Goal: Communication & Community: Answer question/provide support

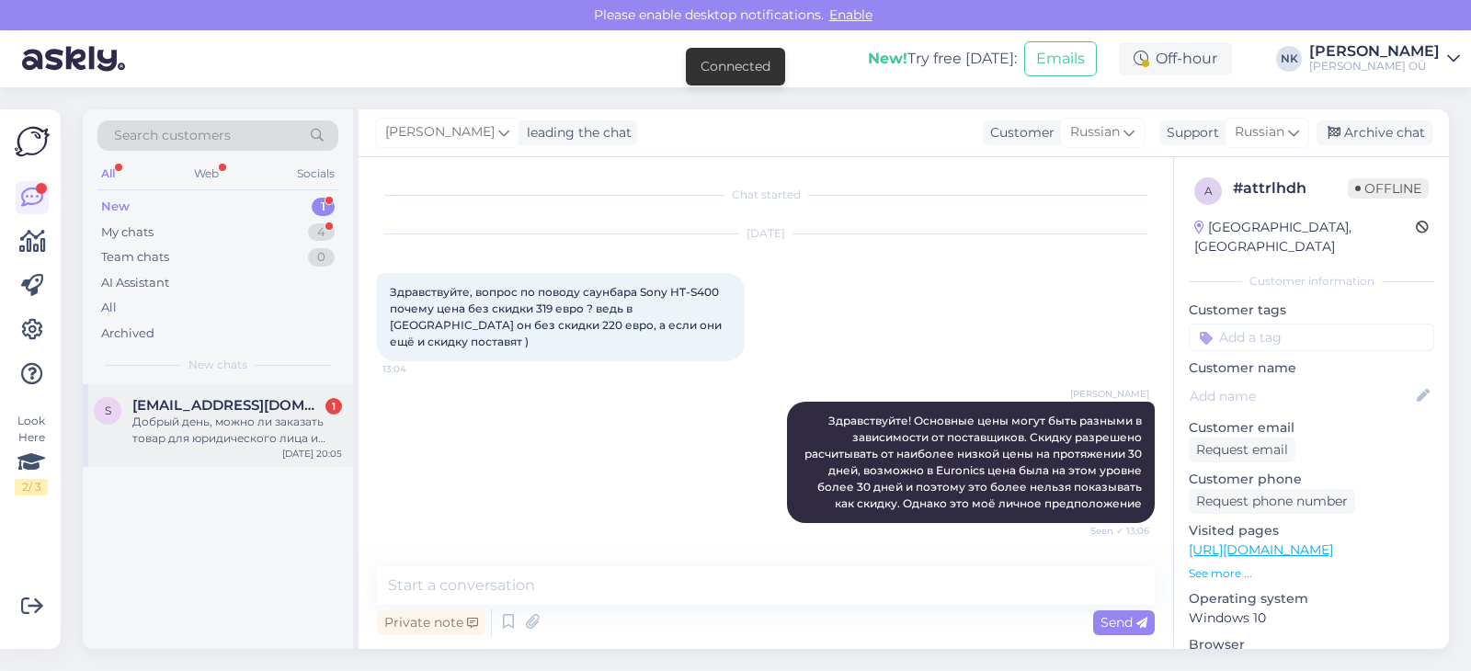
scroll to position [701, 0]
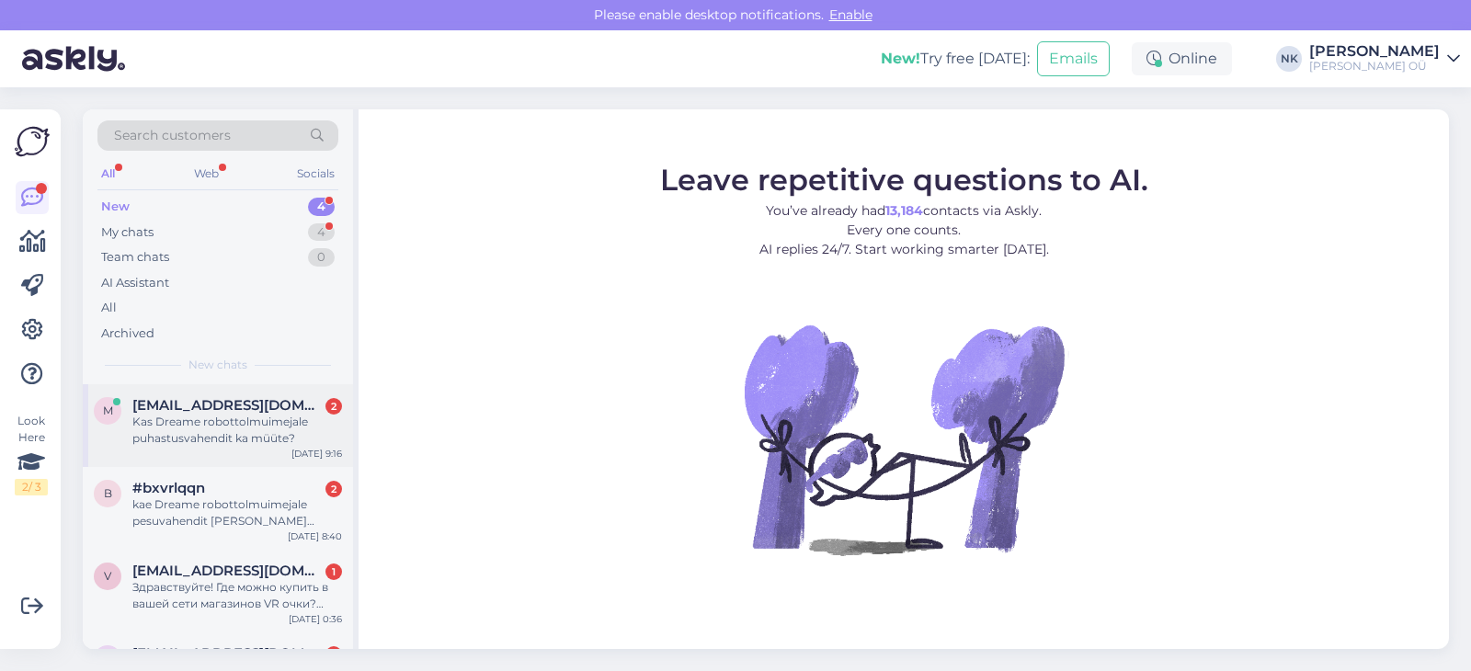
click at [282, 399] on span "[EMAIL_ADDRESS][DOMAIN_NAME]" at bounding box center [227, 405] width 191 height 17
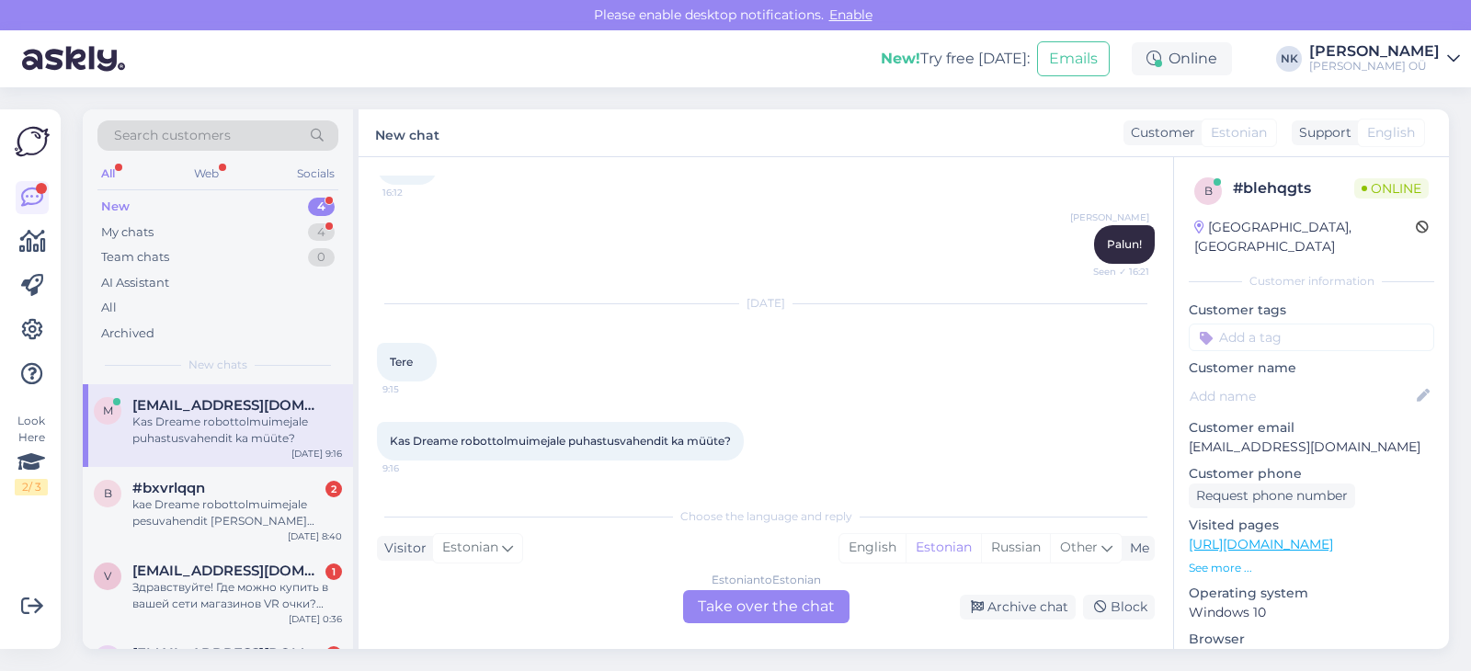
click at [770, 608] on div "Estonian to Estonian Take over the chat" at bounding box center [766, 606] width 166 height 33
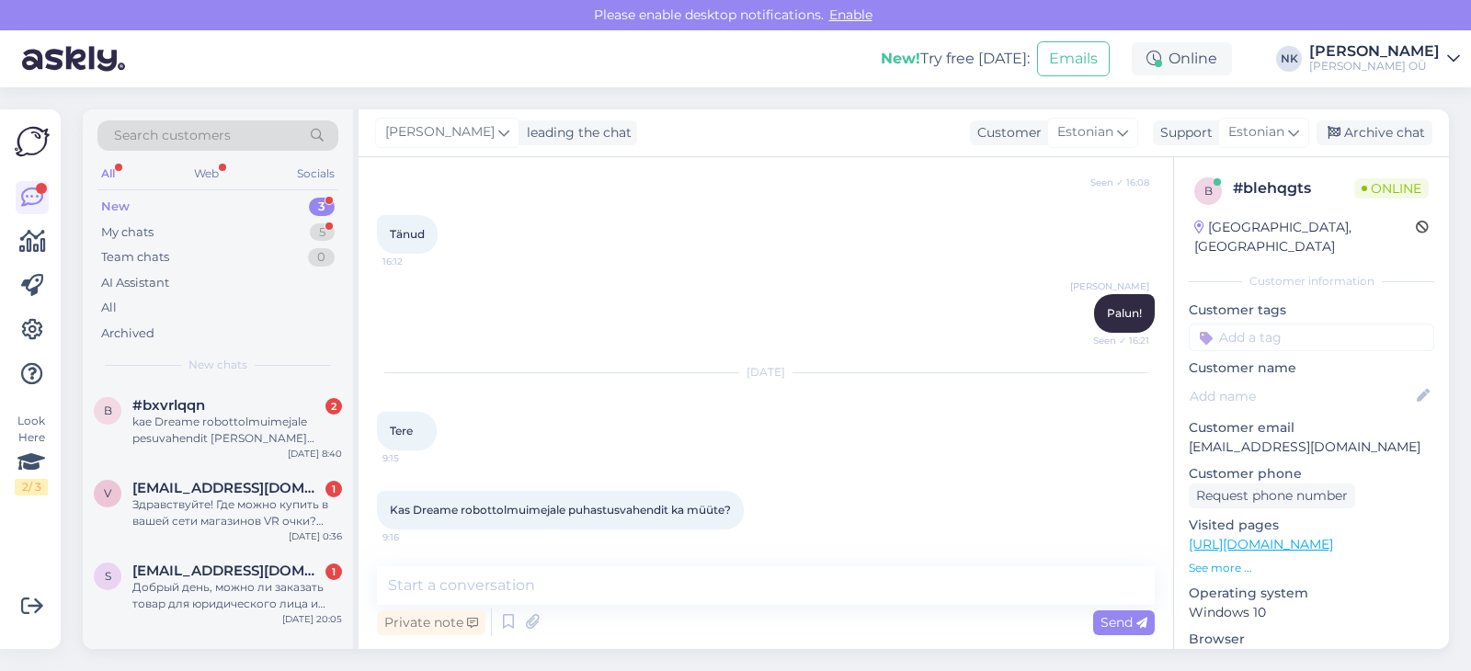
click at [1267, 536] on link "[URL][DOMAIN_NAME]" at bounding box center [1261, 544] width 144 height 17
click at [497, 596] on textarea at bounding box center [766, 585] width 778 height 39
click at [497, 596] on textarea "[PERSON_NAME]" at bounding box center [766, 585] width 778 height 39
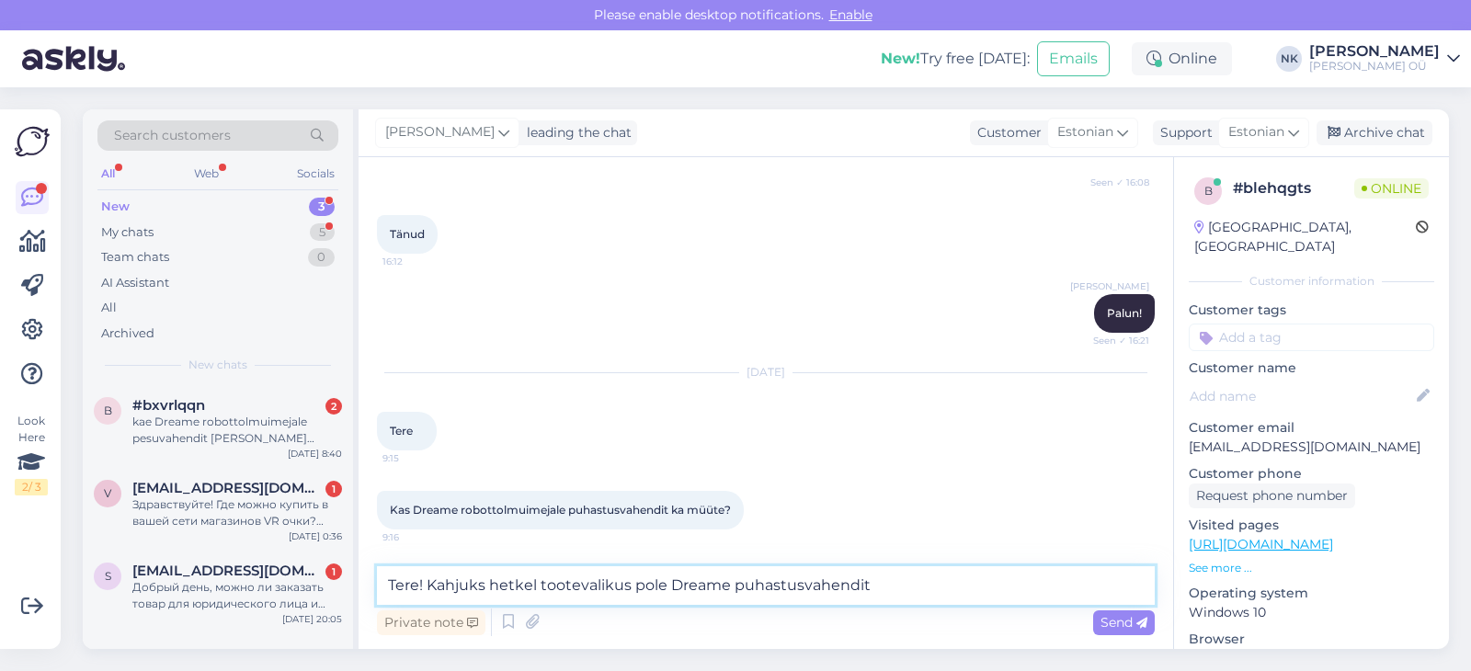
click at [535, 579] on textarea "Tere! Kahjuks hetkel tootevalikus pole Dreame puhastusvahendit" at bounding box center [766, 585] width 778 height 39
type textarea "Tere! Kahjuks hetkel meie tootevalikus pole Dreame puhastusvahendit"
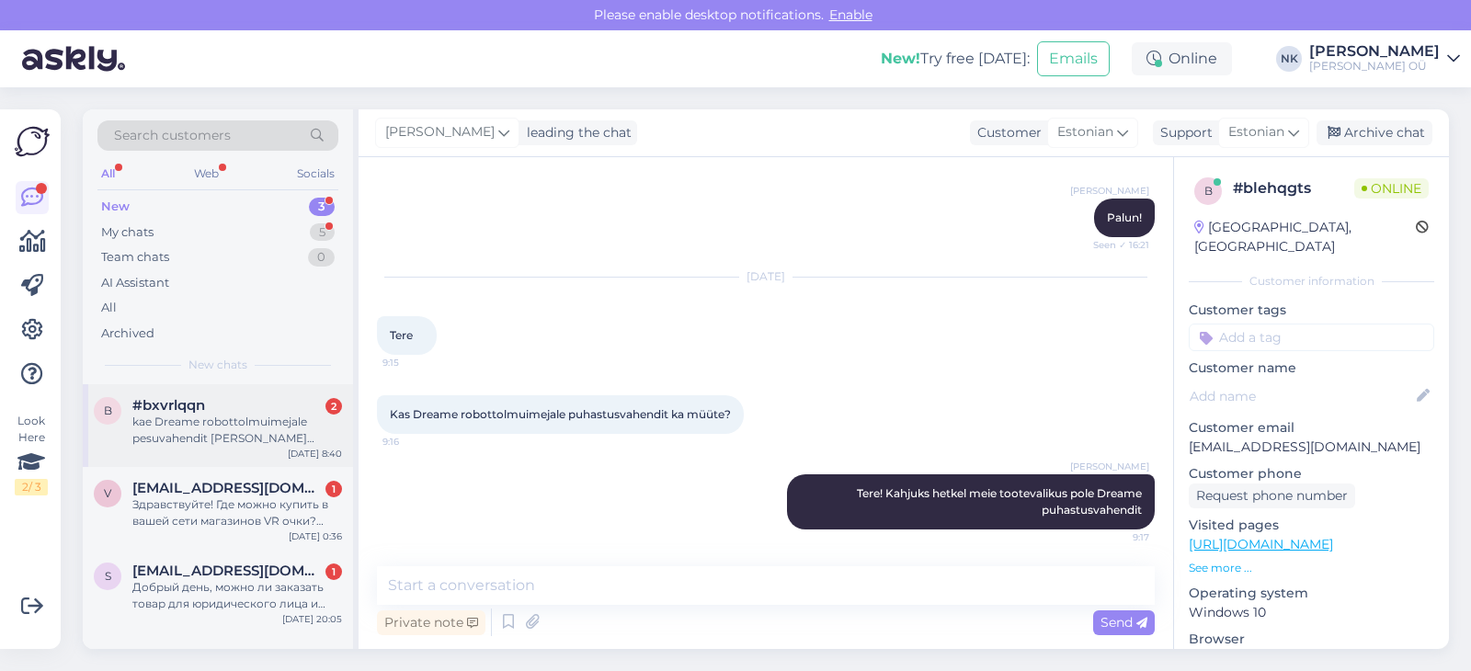
click at [200, 437] on div "kae Dreame robottolmuimejale pesuvahendit [PERSON_NAME] juurest osta?" at bounding box center [237, 430] width 210 height 33
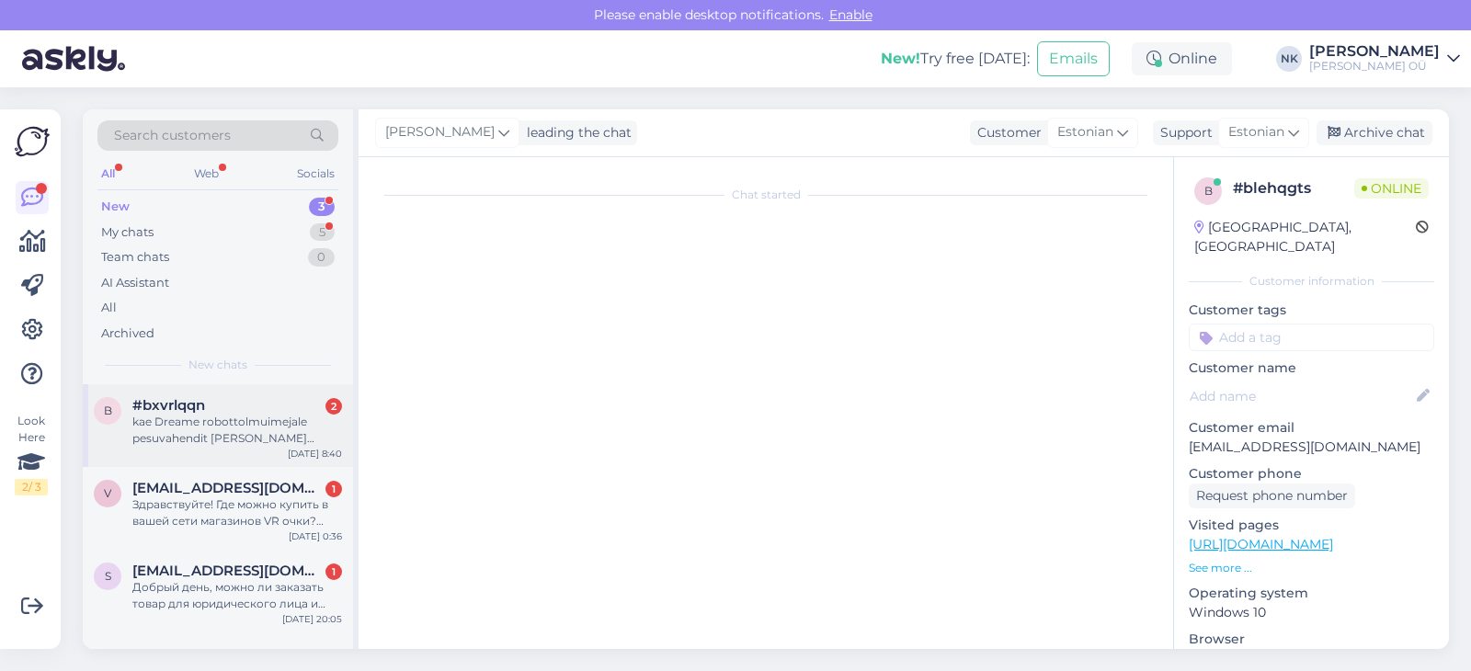
scroll to position [2390, 0]
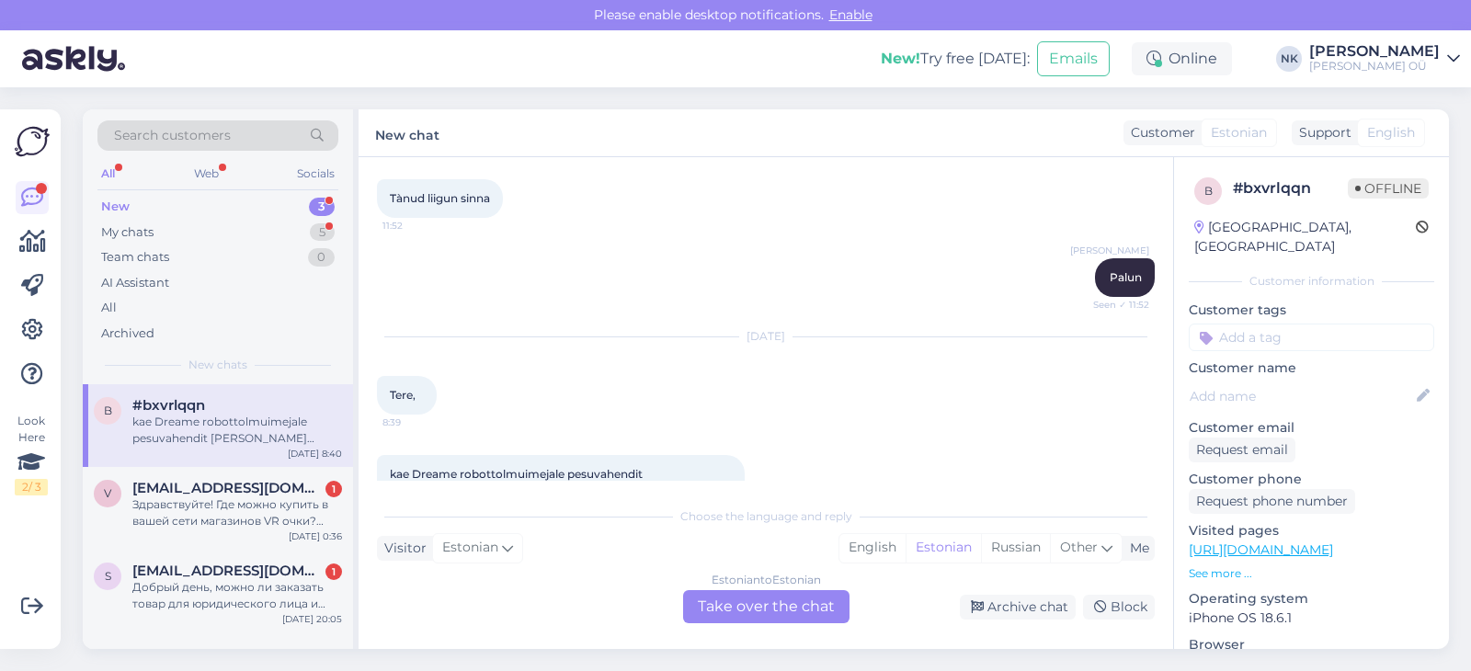
click at [304, 214] on div "New 3" at bounding box center [217, 207] width 241 height 26
click at [304, 204] on div "New 3" at bounding box center [217, 207] width 241 height 26
click at [235, 441] on div "kae Dreame robottolmuimejale pesuvahendit [PERSON_NAME] juurest osta?" at bounding box center [237, 430] width 210 height 33
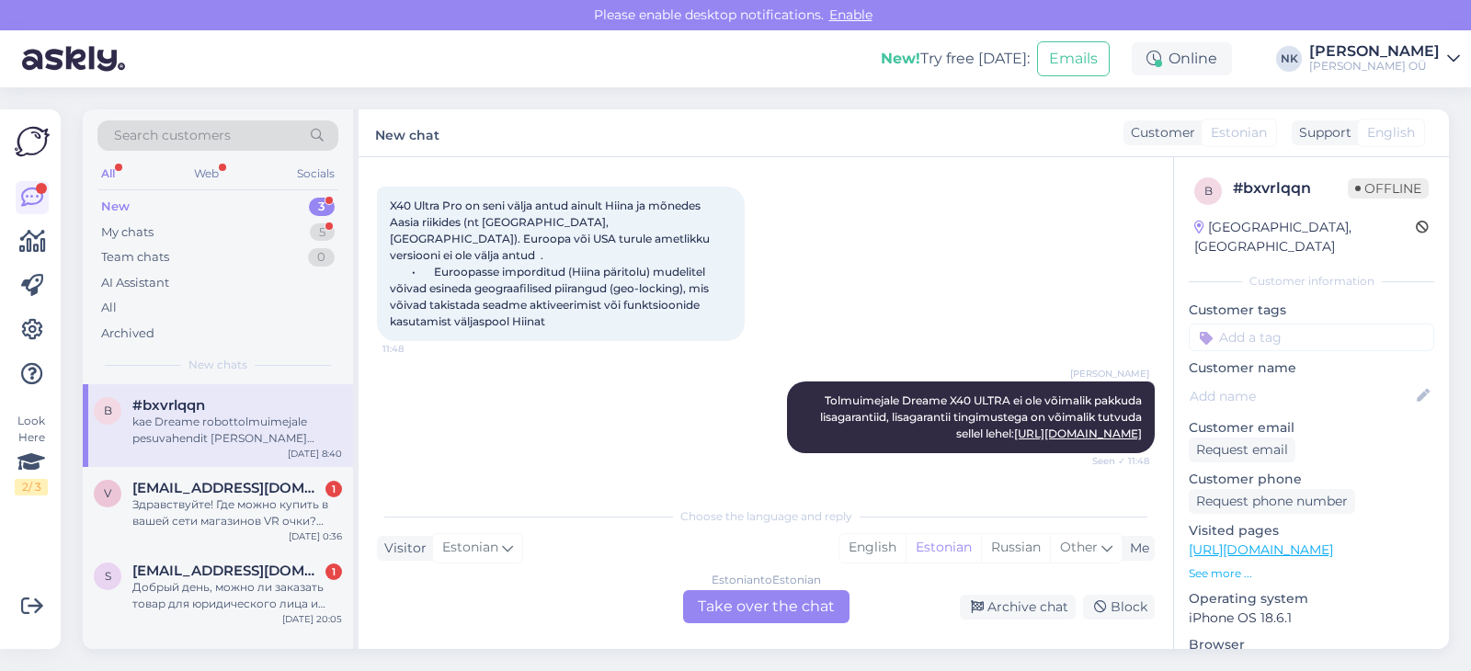
scroll to position [1545, 0]
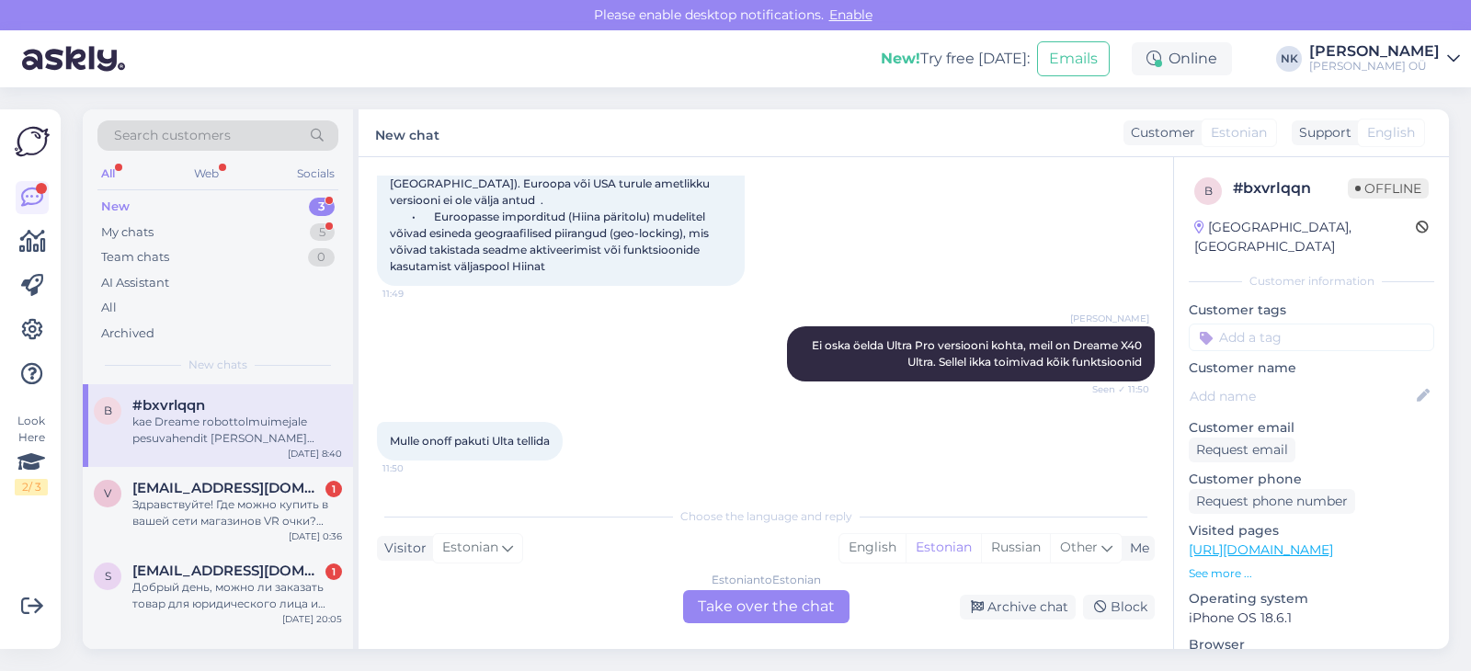
click at [808, 607] on div "Estonian to Estonian Take over the chat" at bounding box center [766, 606] width 166 height 33
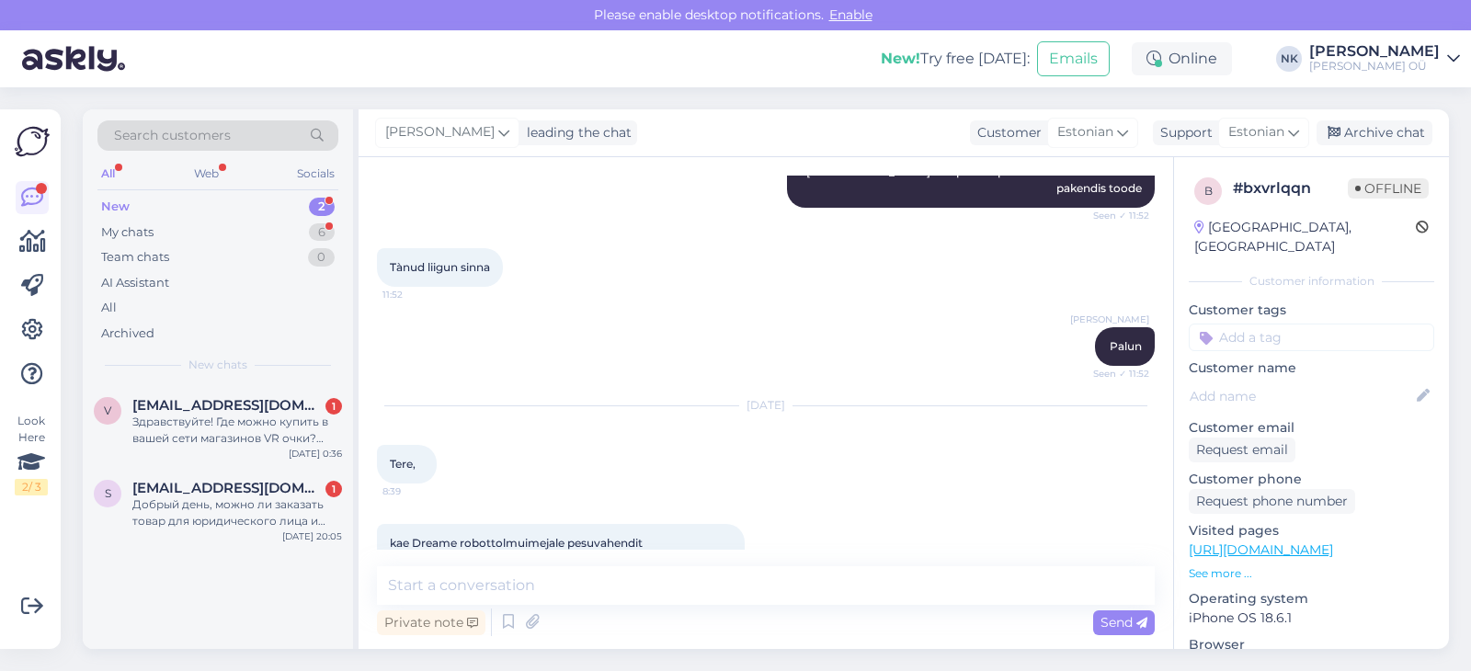
scroll to position [2321, 0]
click at [290, 238] on div "My chats 6" at bounding box center [217, 233] width 241 height 26
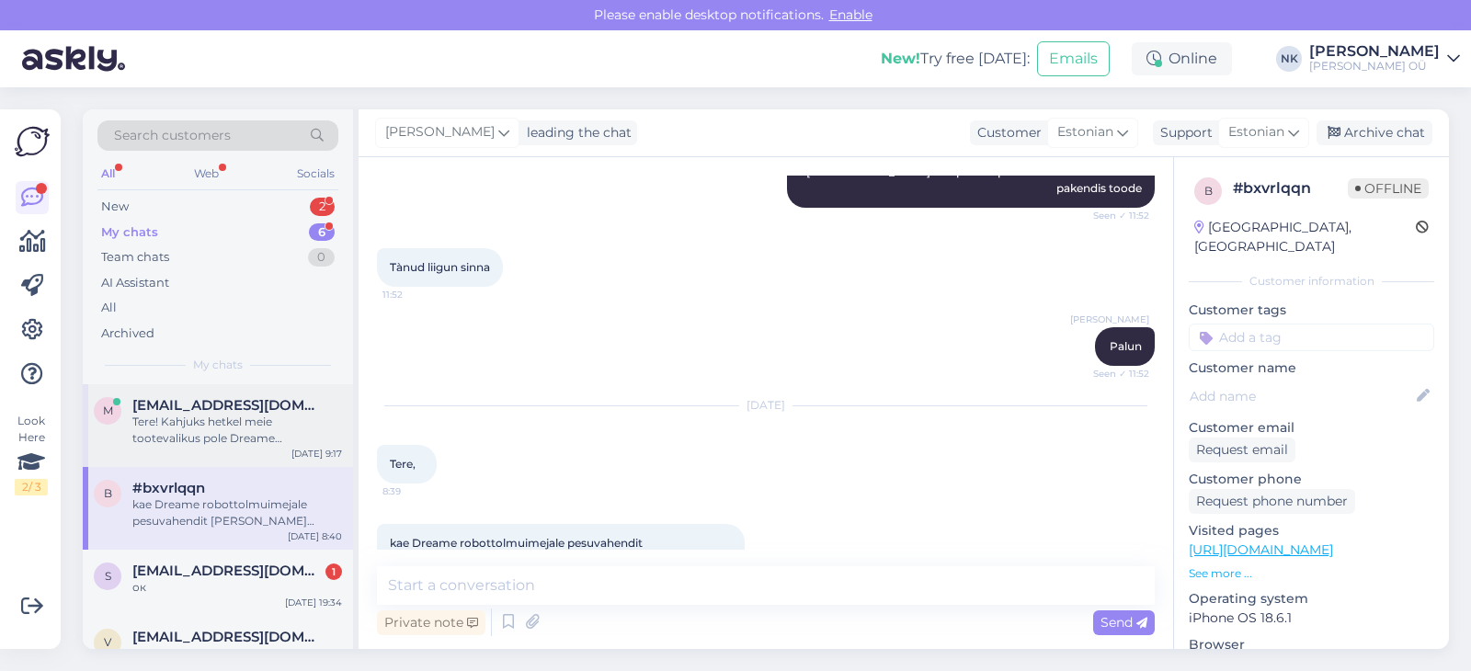
click at [244, 423] on div "Tere! Kahjuks hetkel meie tootevalikus pole Dreame puhastusvahendit" at bounding box center [237, 430] width 210 height 33
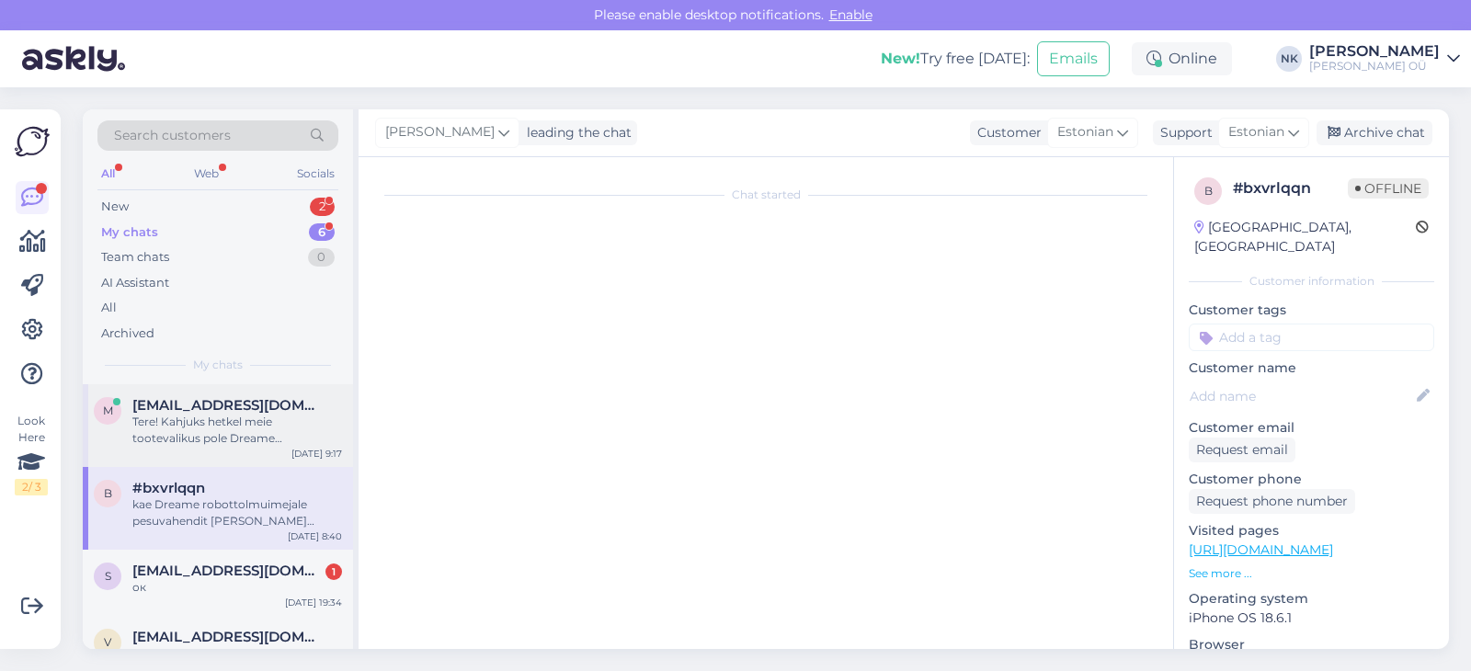
scroll to position [651, 0]
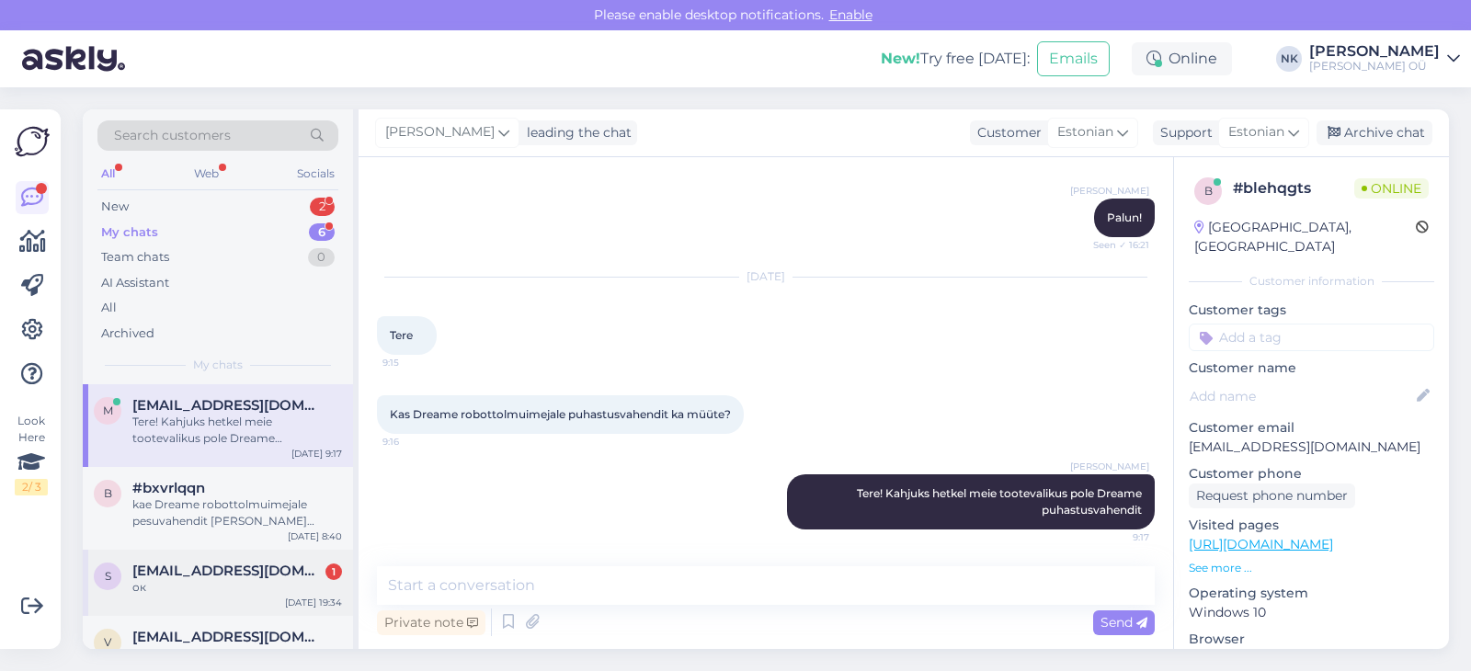
click at [230, 584] on div "ок" at bounding box center [237, 587] width 210 height 17
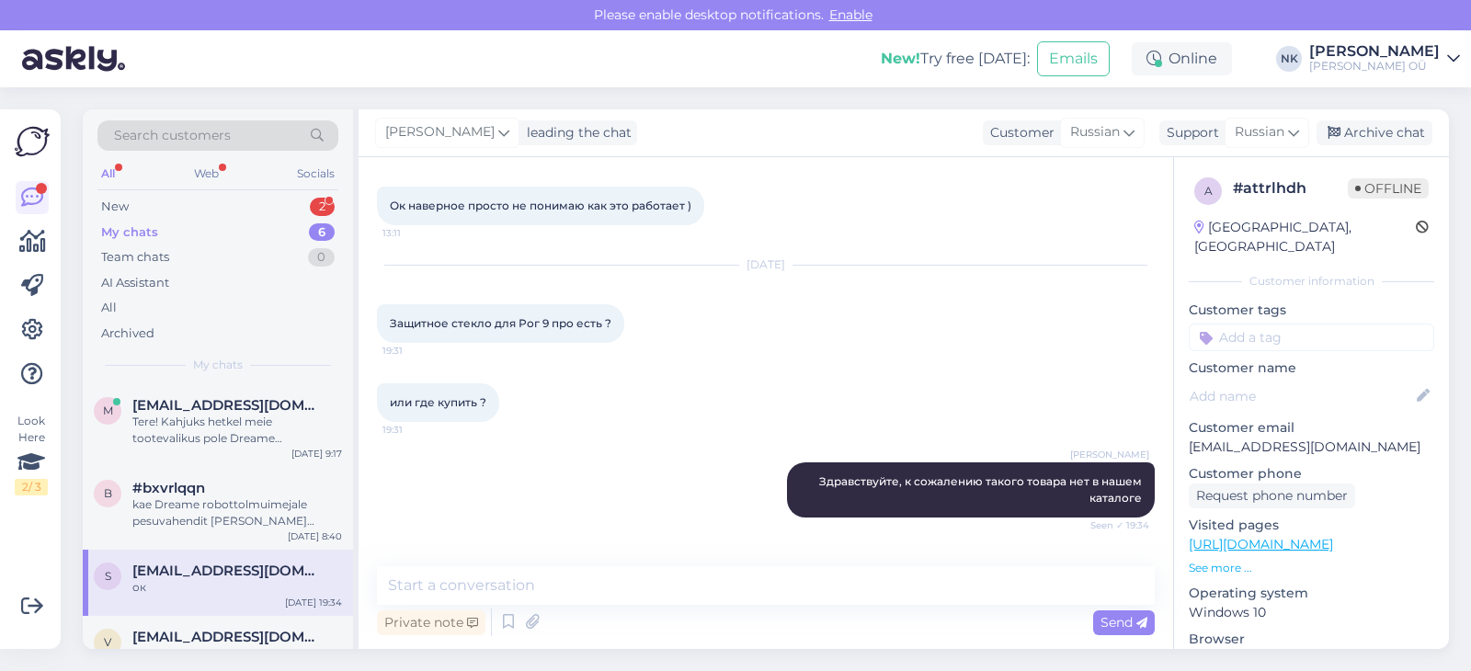
scroll to position [701, 0]
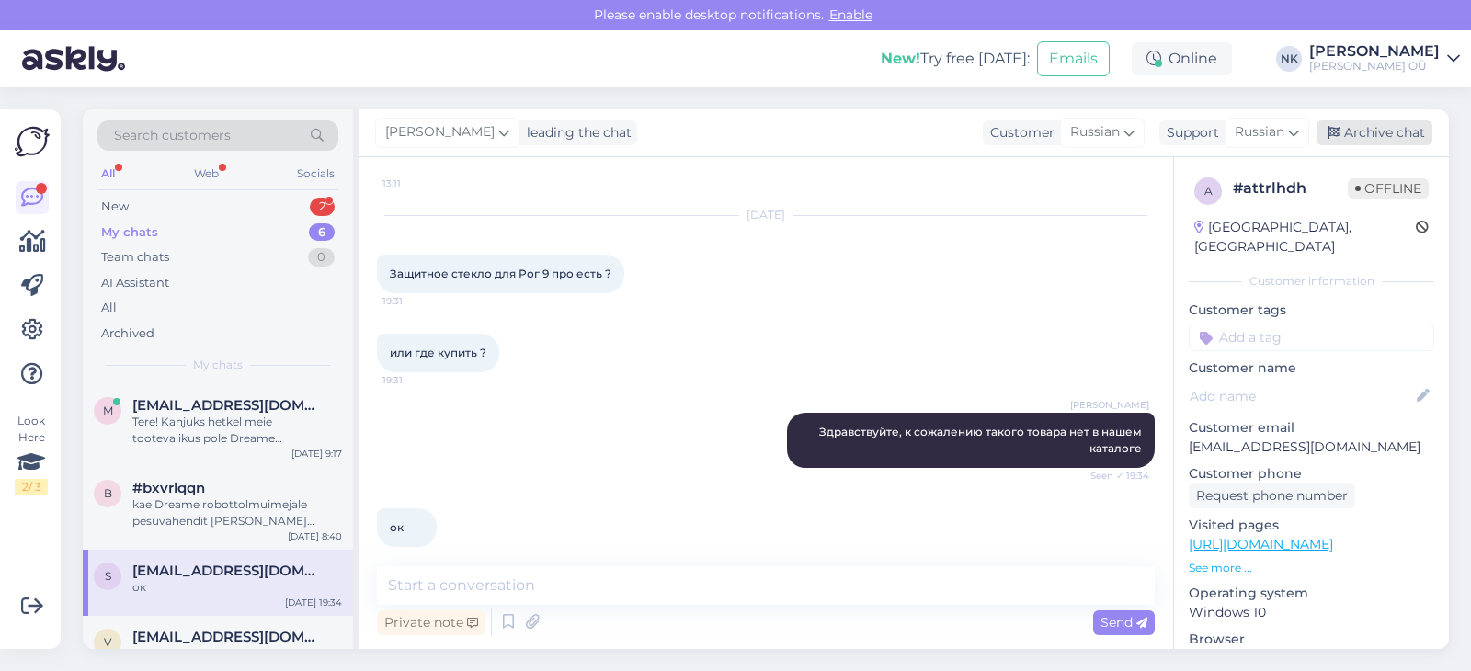
click at [1356, 139] on div "Archive chat" at bounding box center [1375, 132] width 116 height 25
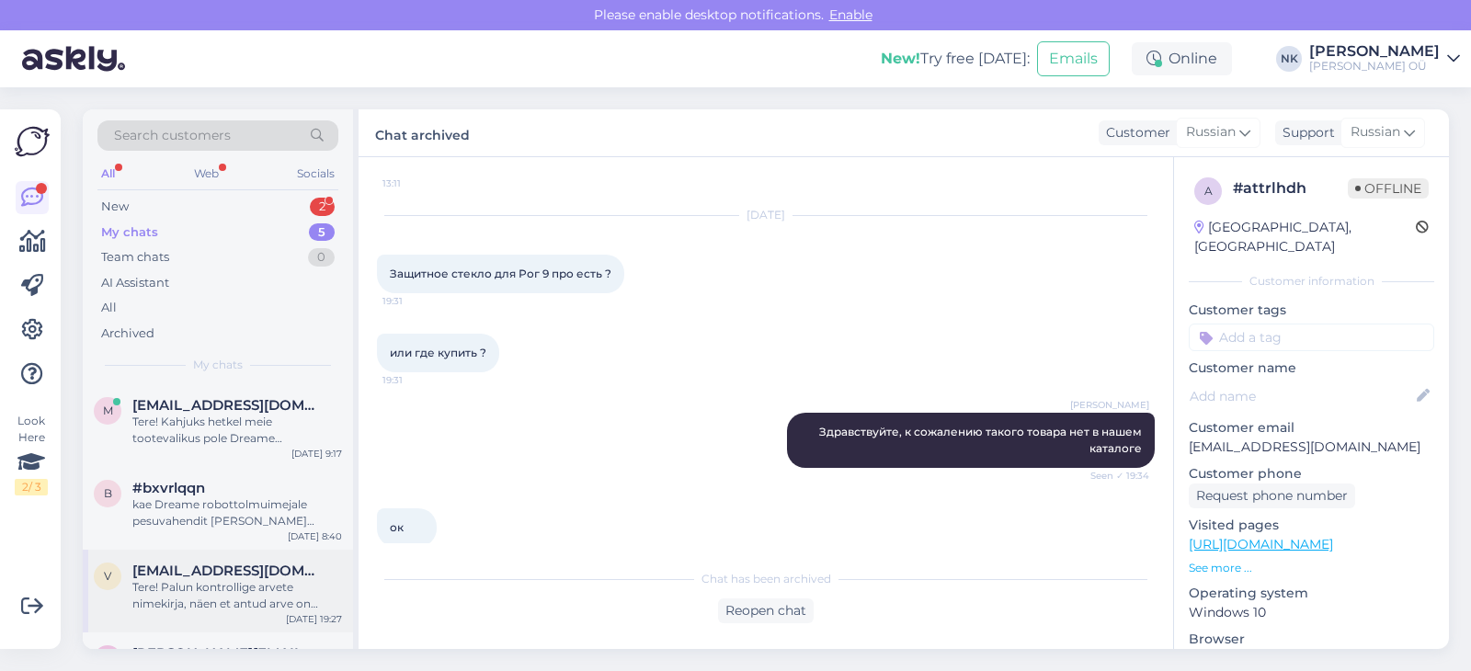
scroll to position [131, 0]
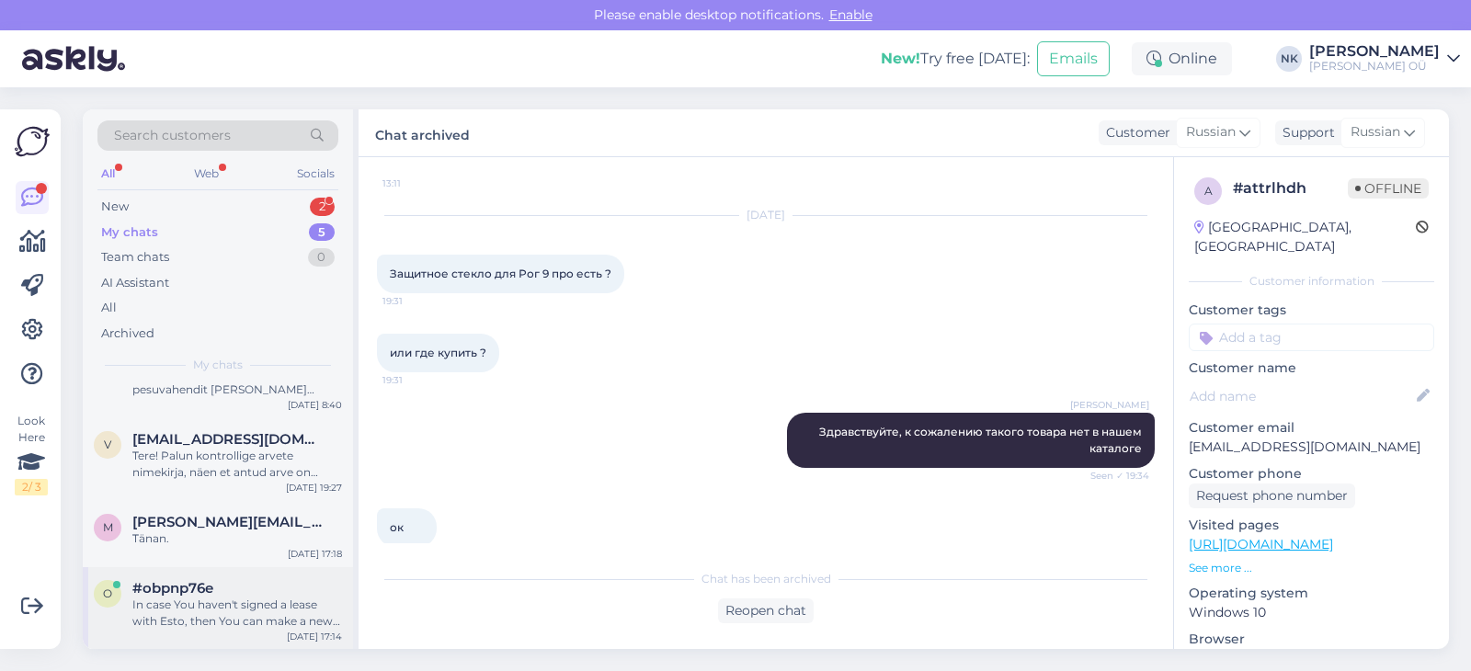
click at [197, 636] on div "o #obpnp76e In case You haven't signed a lease with Esto, then You can make a n…" at bounding box center [218, 608] width 270 height 83
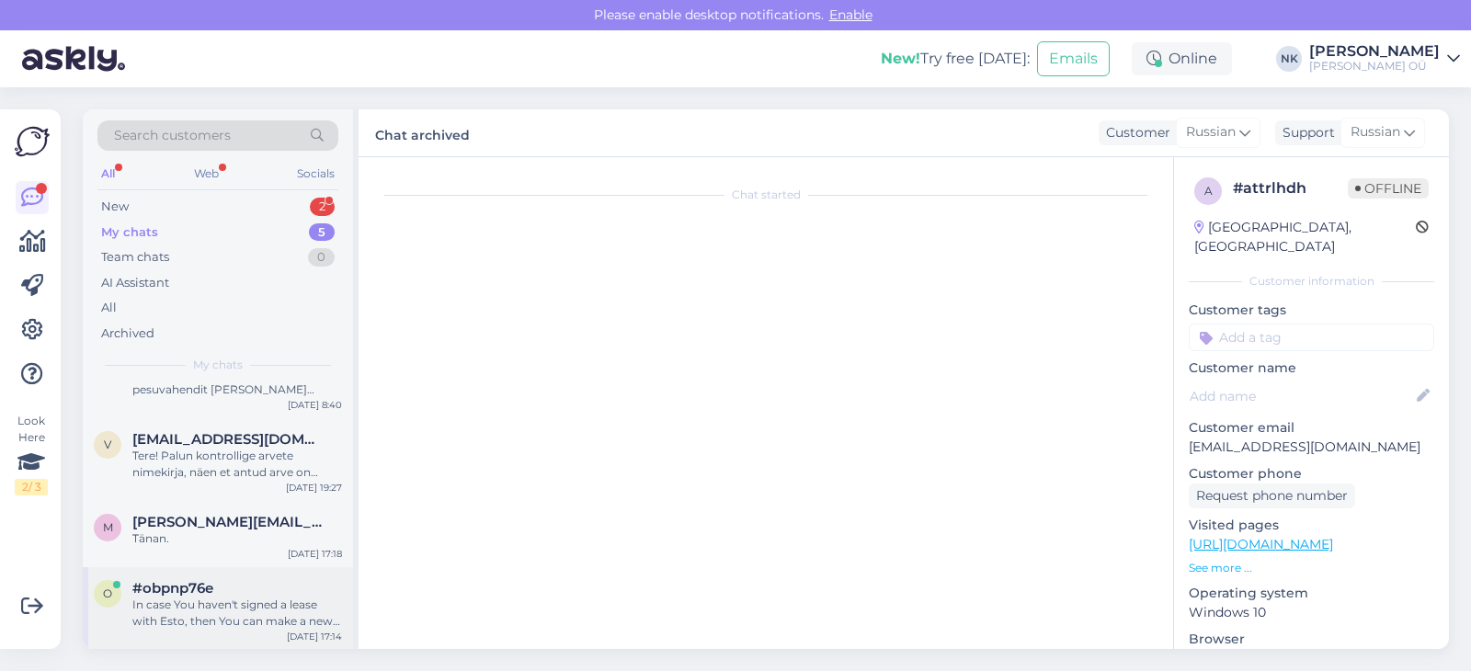
scroll to position [327, 0]
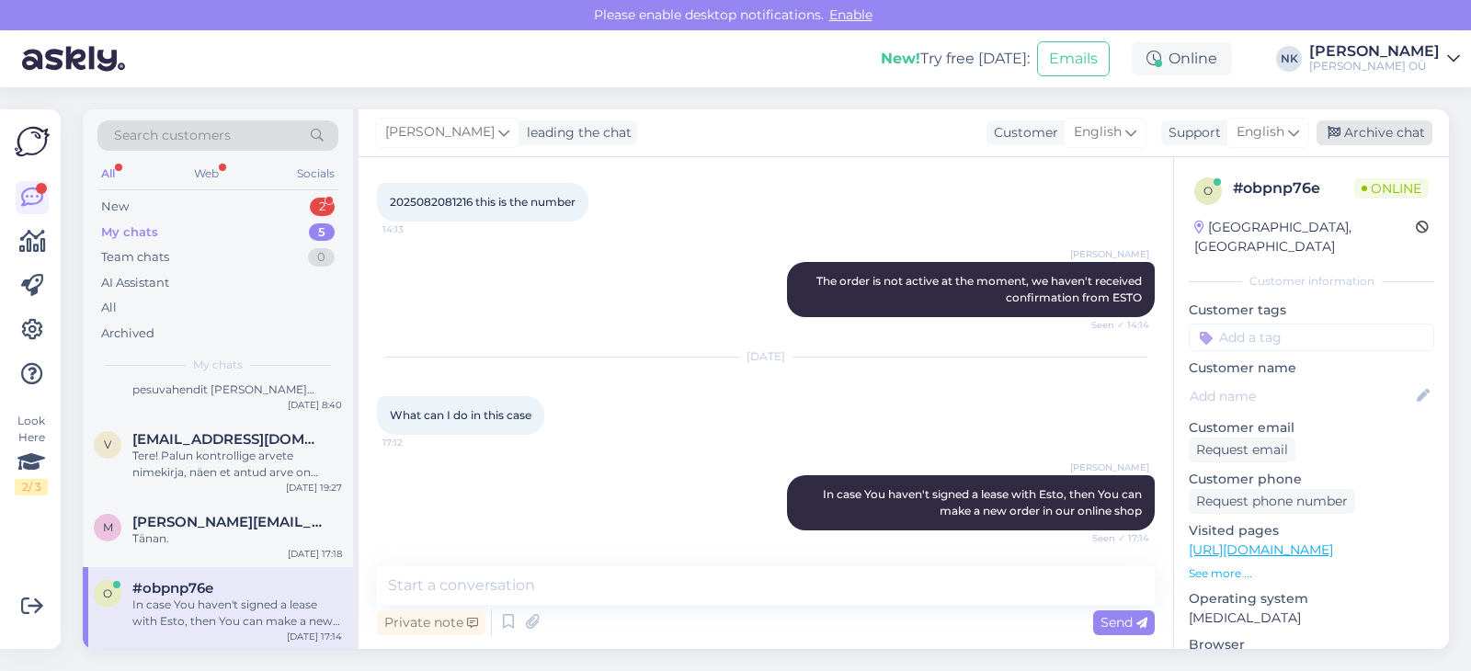
click at [1404, 122] on div "Archive chat" at bounding box center [1375, 132] width 116 height 25
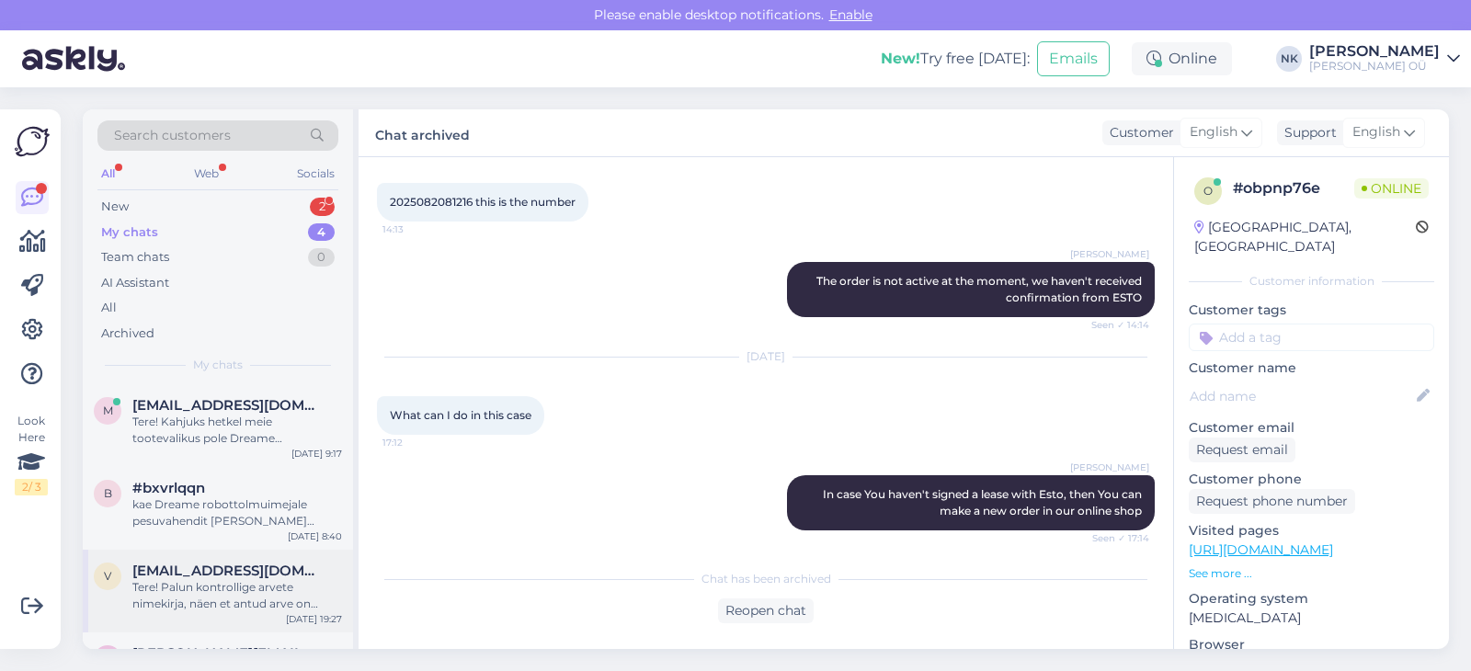
scroll to position [49, 0]
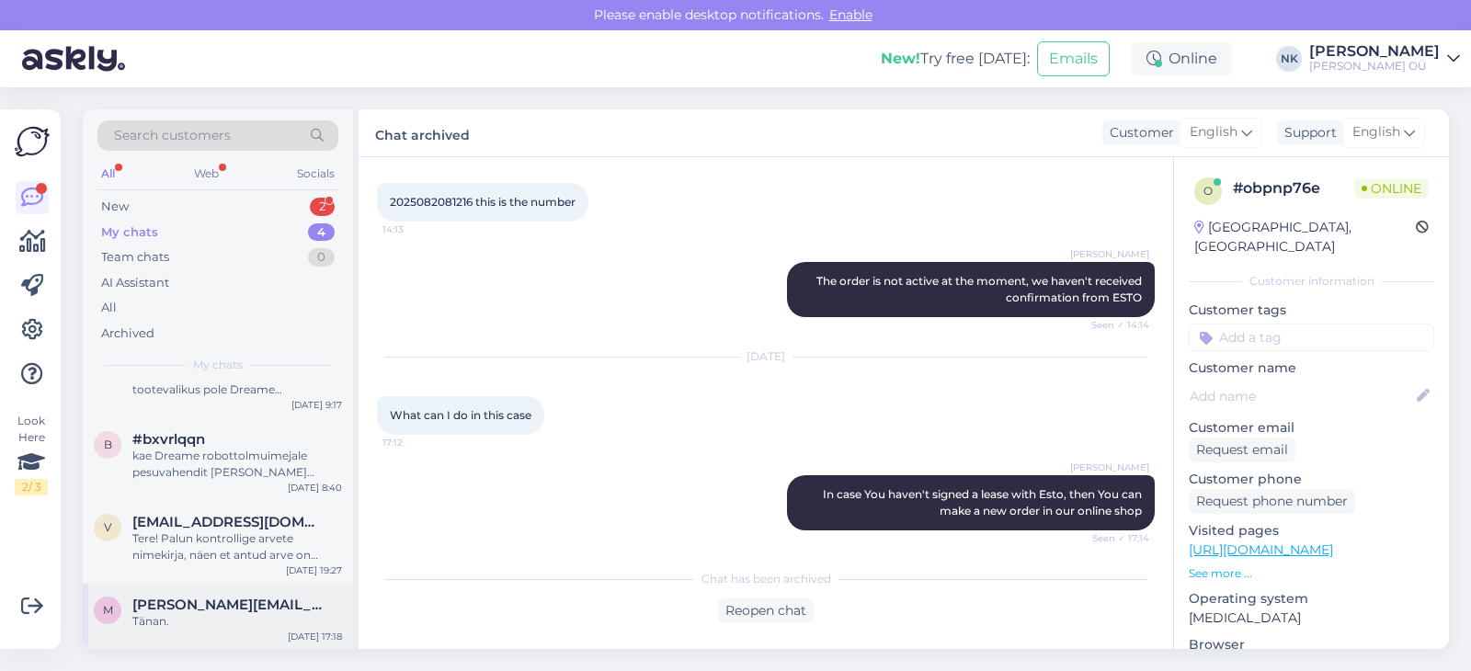
click at [189, 605] on span "[PERSON_NAME][EMAIL_ADDRESS][DOMAIN_NAME]" at bounding box center [227, 605] width 191 height 17
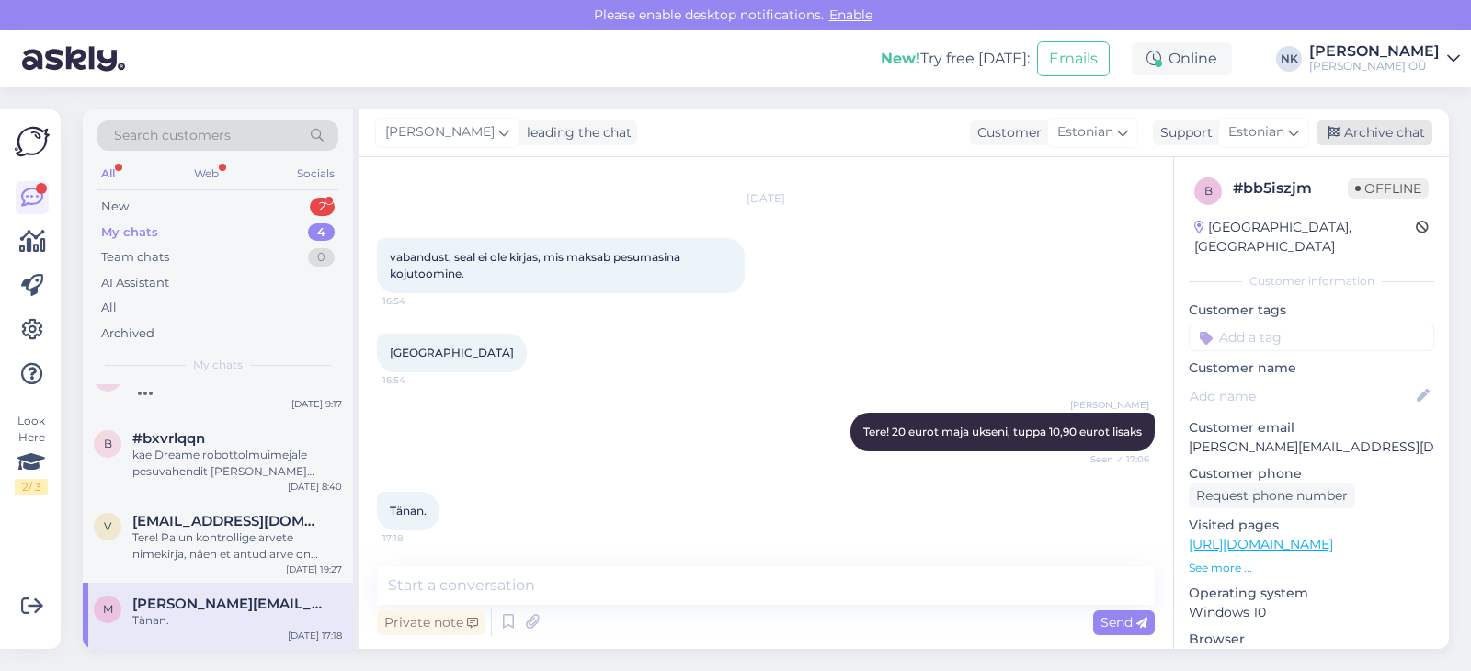
scroll to position [32, 0]
click at [1381, 127] on div "Archive chat" at bounding box center [1375, 132] width 116 height 25
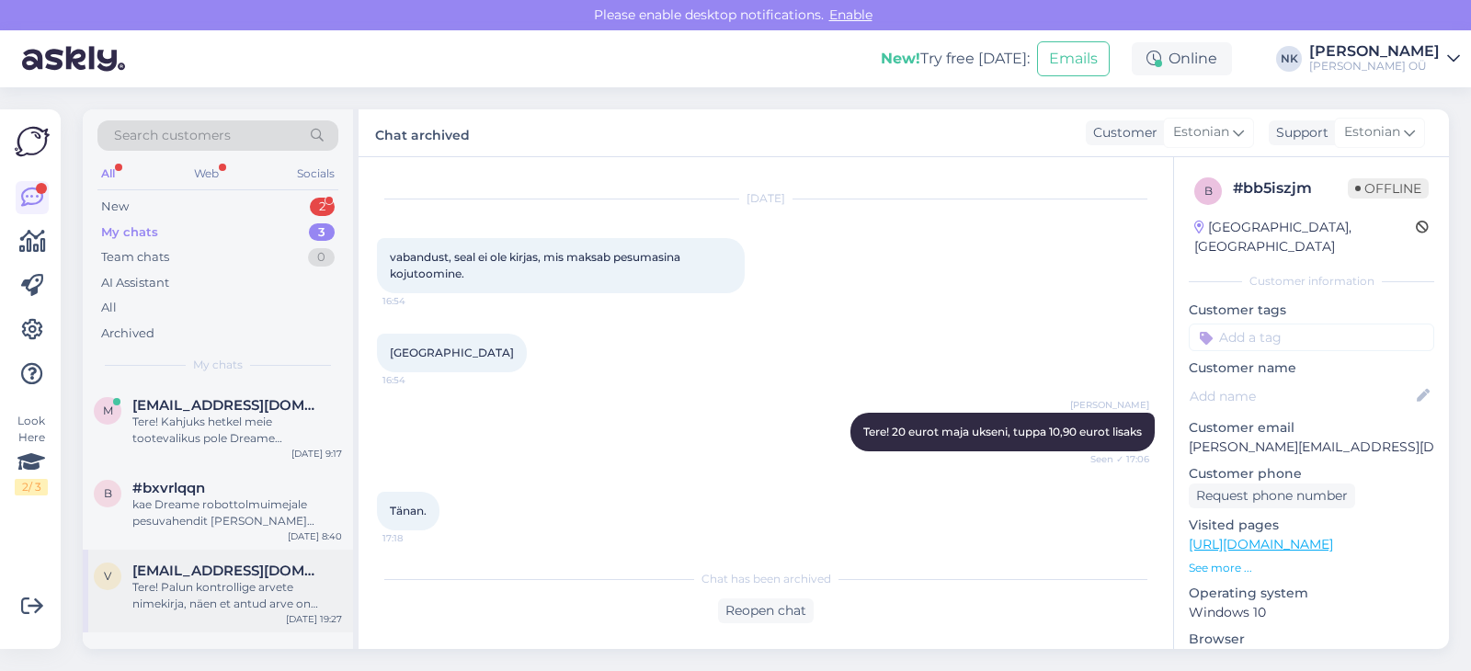
click at [204, 582] on div "Tere! Palun kontrollige arvete nimekirja, näen et antud arve on seotud Teie e-p…" at bounding box center [237, 595] width 210 height 33
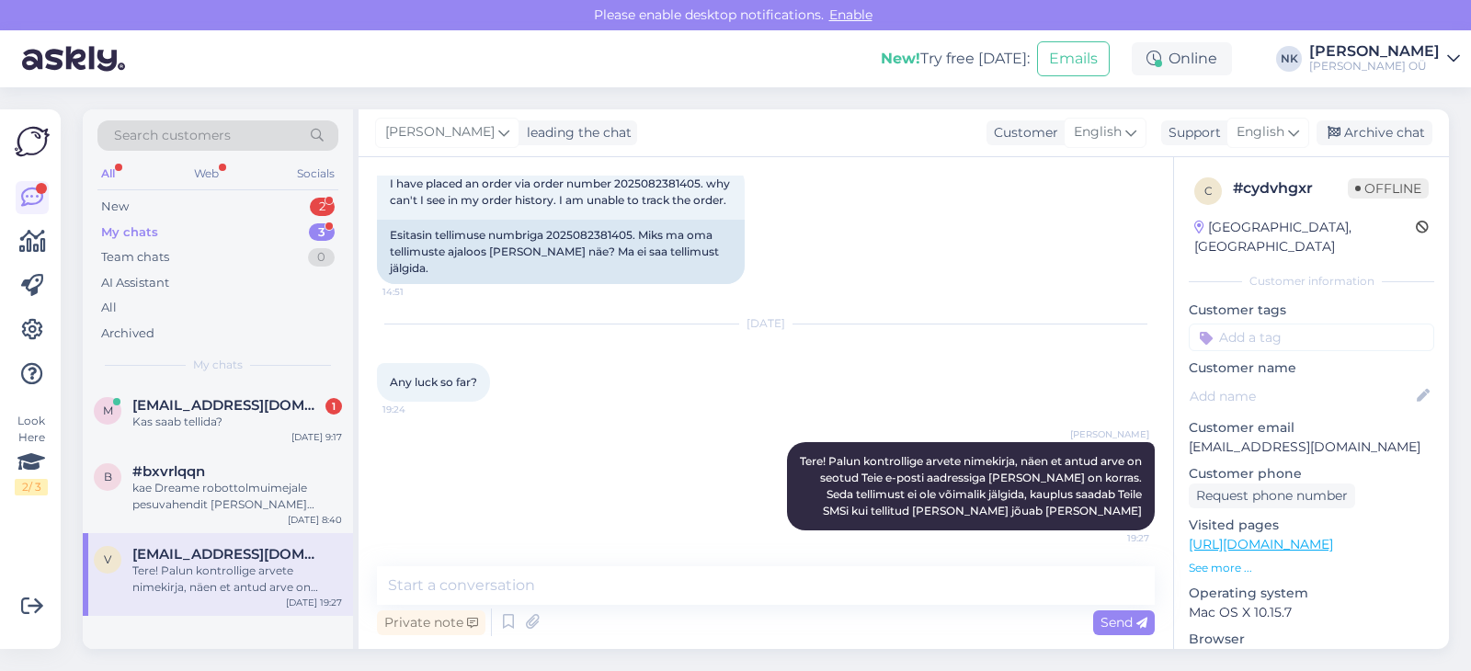
click at [1352, 120] on div "[PERSON_NAME] leading the chat Customer English Support English Archive chat" at bounding box center [904, 133] width 1090 height 48
click at [1352, 130] on div "Archive chat" at bounding box center [1375, 132] width 116 height 25
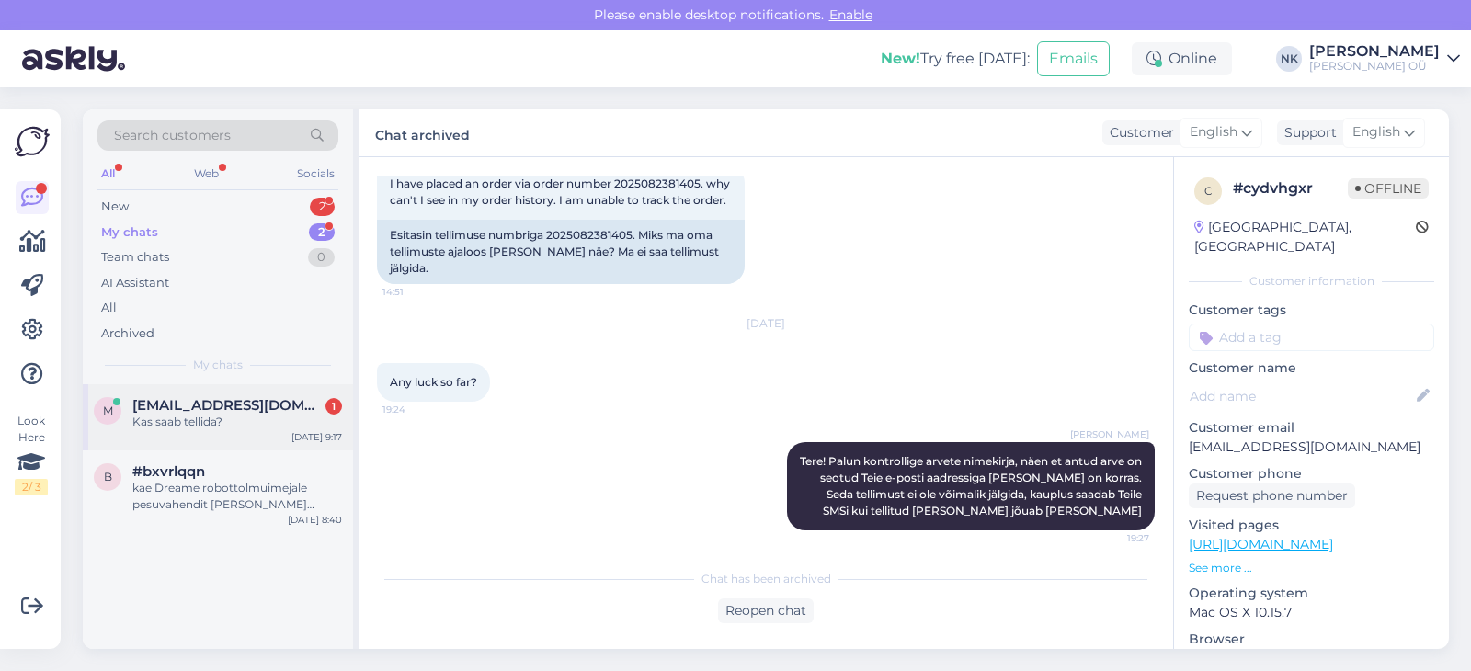
click at [291, 426] on div "Kas saab tellida?" at bounding box center [237, 422] width 210 height 17
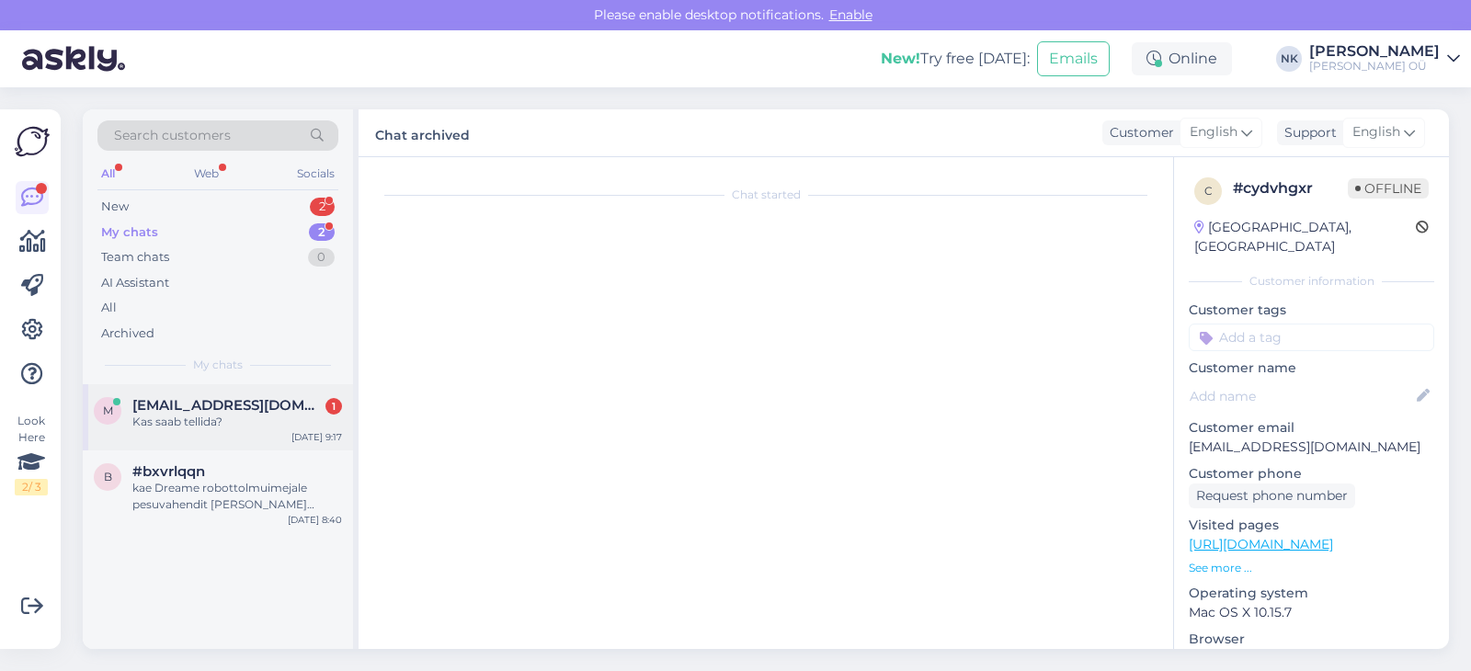
scroll to position [731, 0]
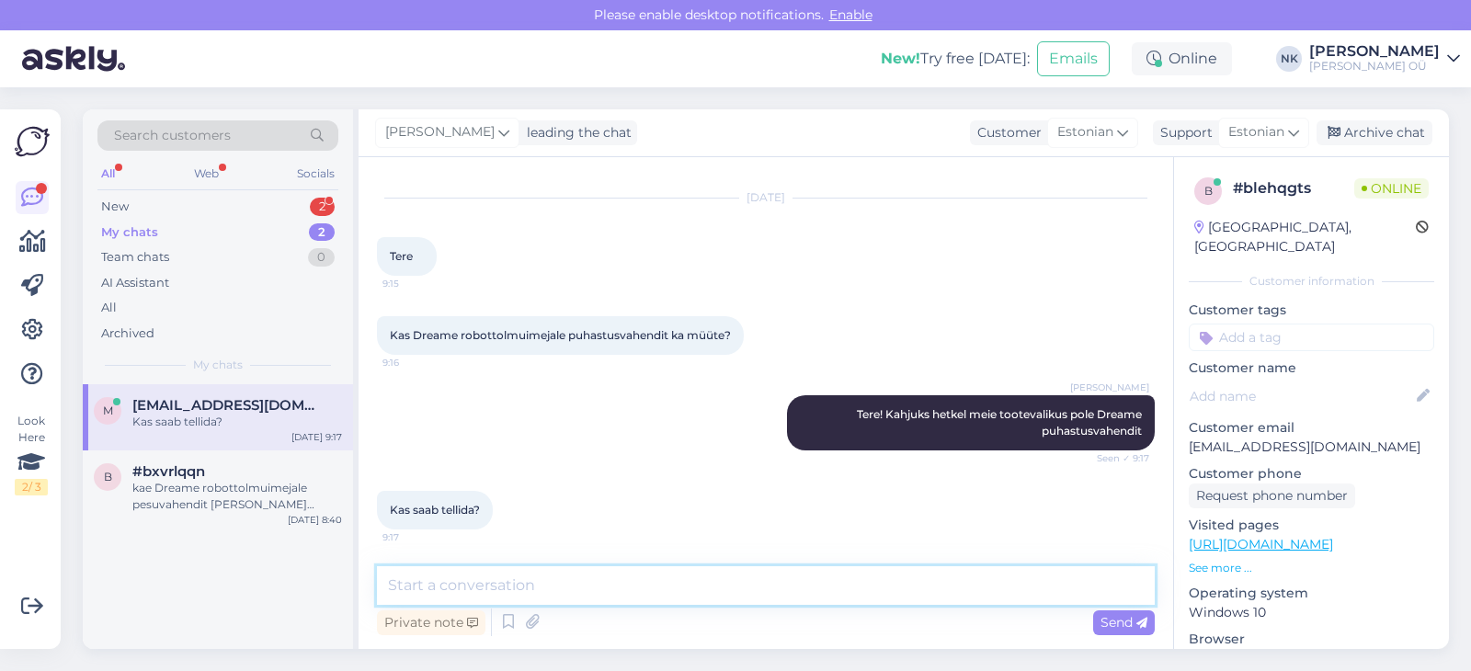
click at [715, 581] on textarea at bounding box center [766, 585] width 778 height 39
click at [211, 494] on div "kae Dreame robottolmuimejale pesuvahendit [PERSON_NAME] juurest osta?" at bounding box center [237, 496] width 210 height 33
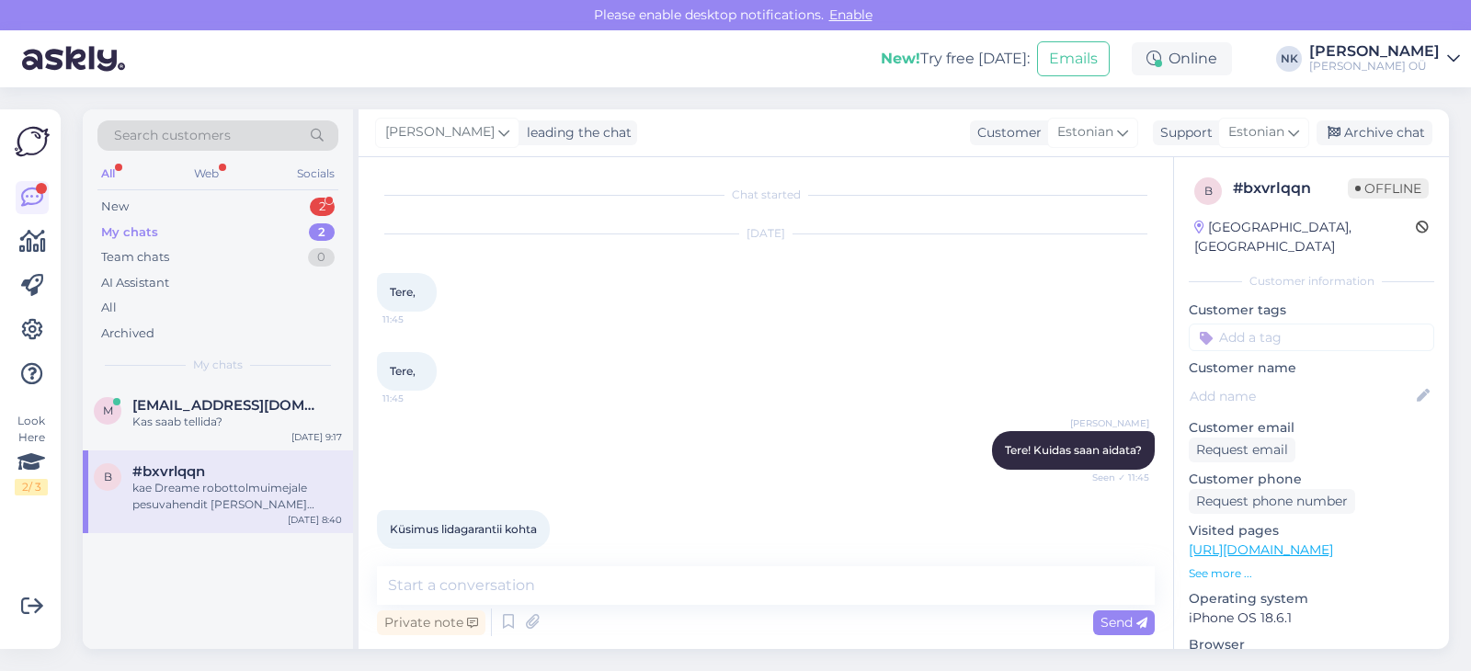
scroll to position [2321, 0]
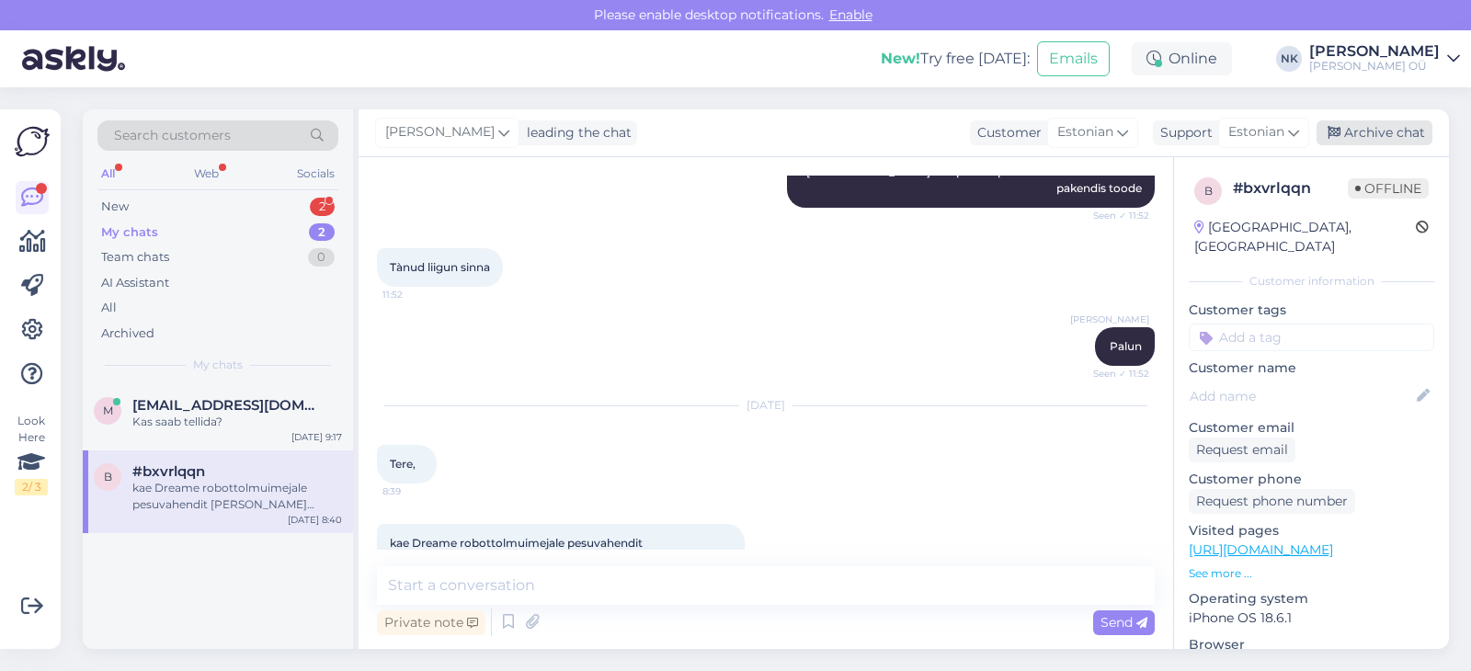
click at [1387, 132] on div "Archive chat" at bounding box center [1375, 132] width 116 height 25
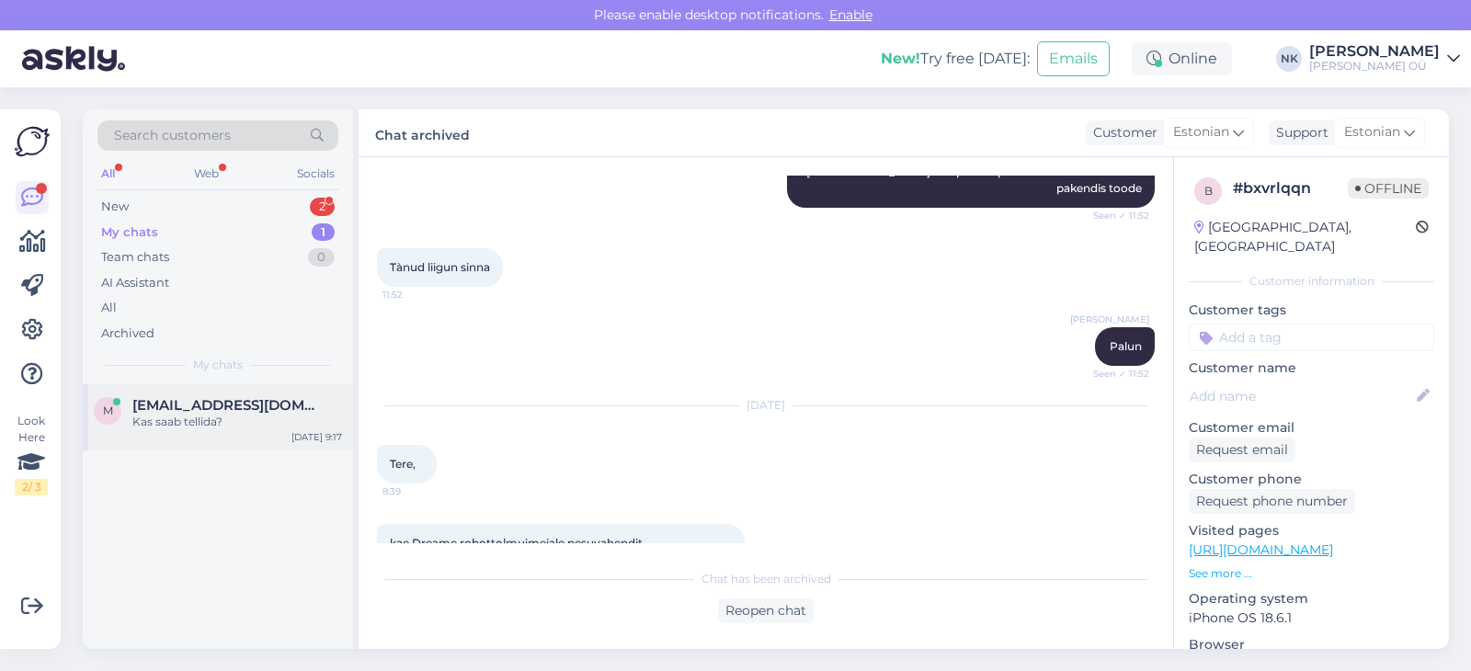
click at [234, 425] on div "Kas saab tellida?" at bounding box center [237, 422] width 210 height 17
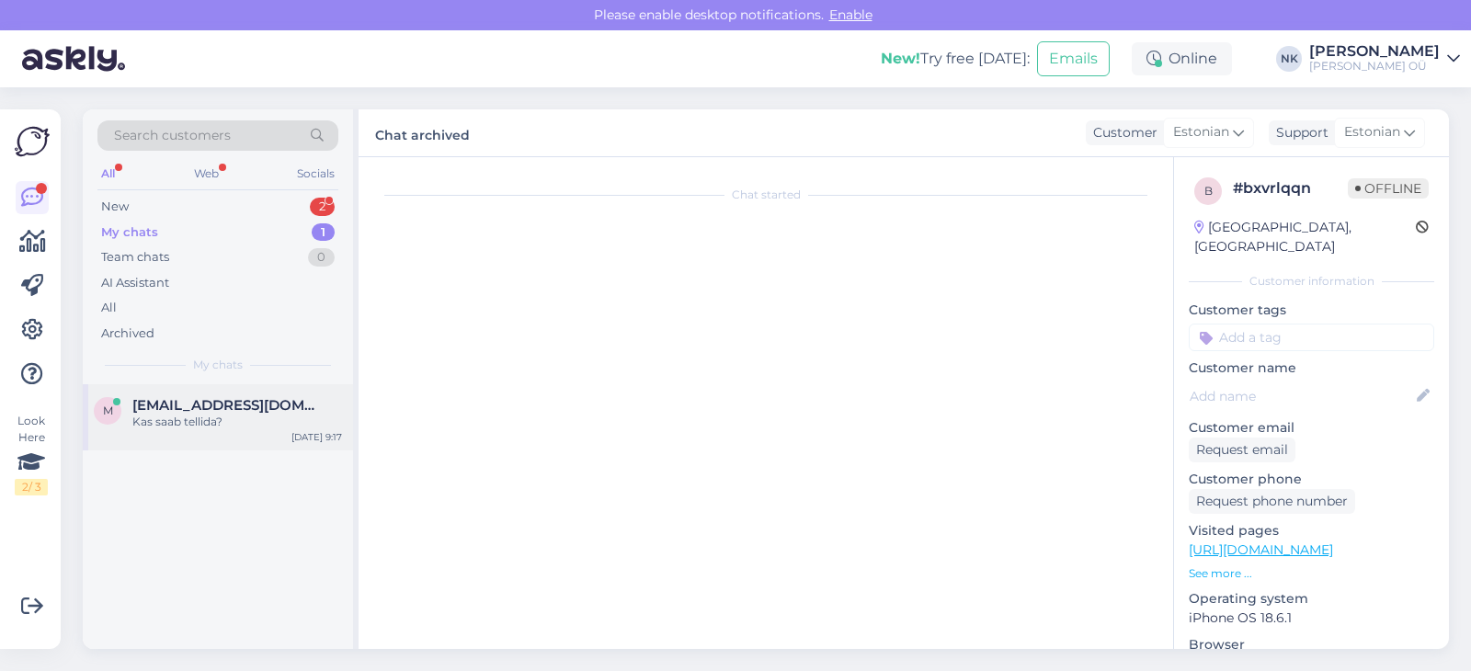
scroll to position [731, 0]
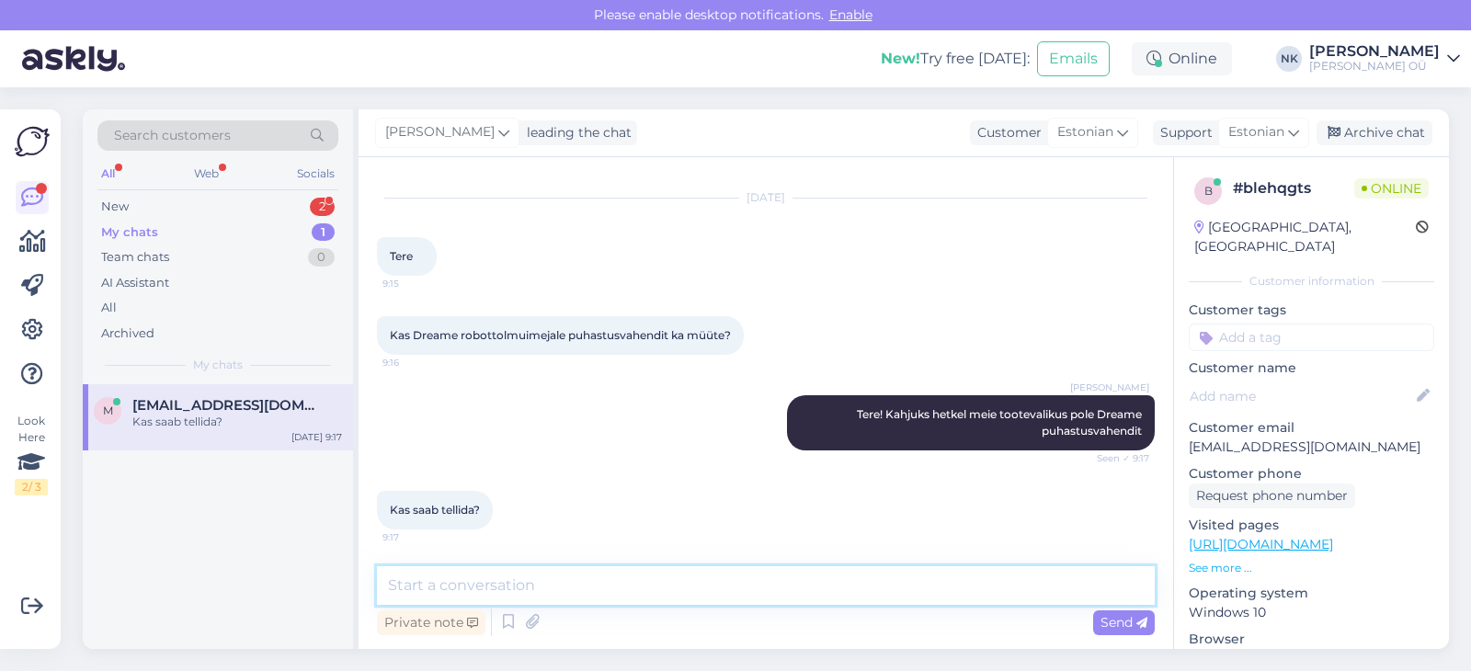
click at [515, 586] on textarea at bounding box center [766, 585] width 778 height 39
click at [256, 201] on div "New 3" at bounding box center [217, 207] width 241 height 26
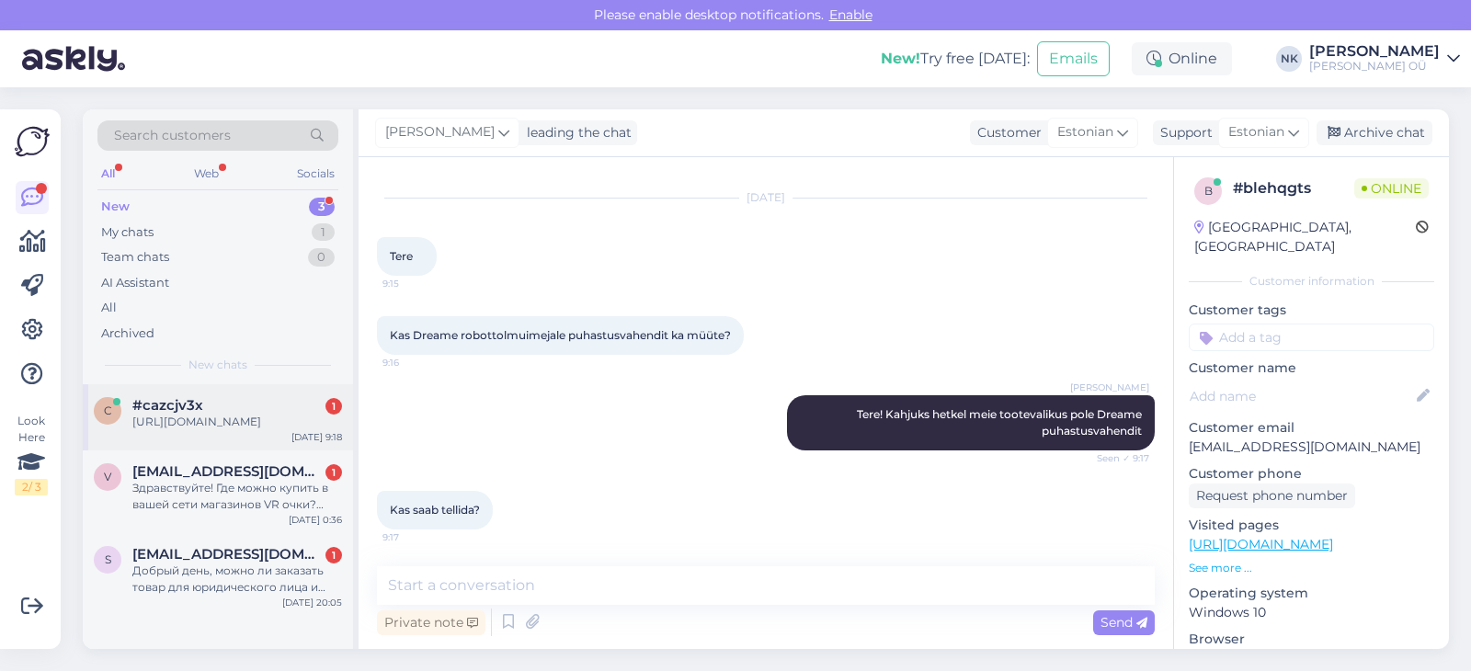
click at [246, 414] on div "[URL][DOMAIN_NAME]" at bounding box center [237, 422] width 210 height 17
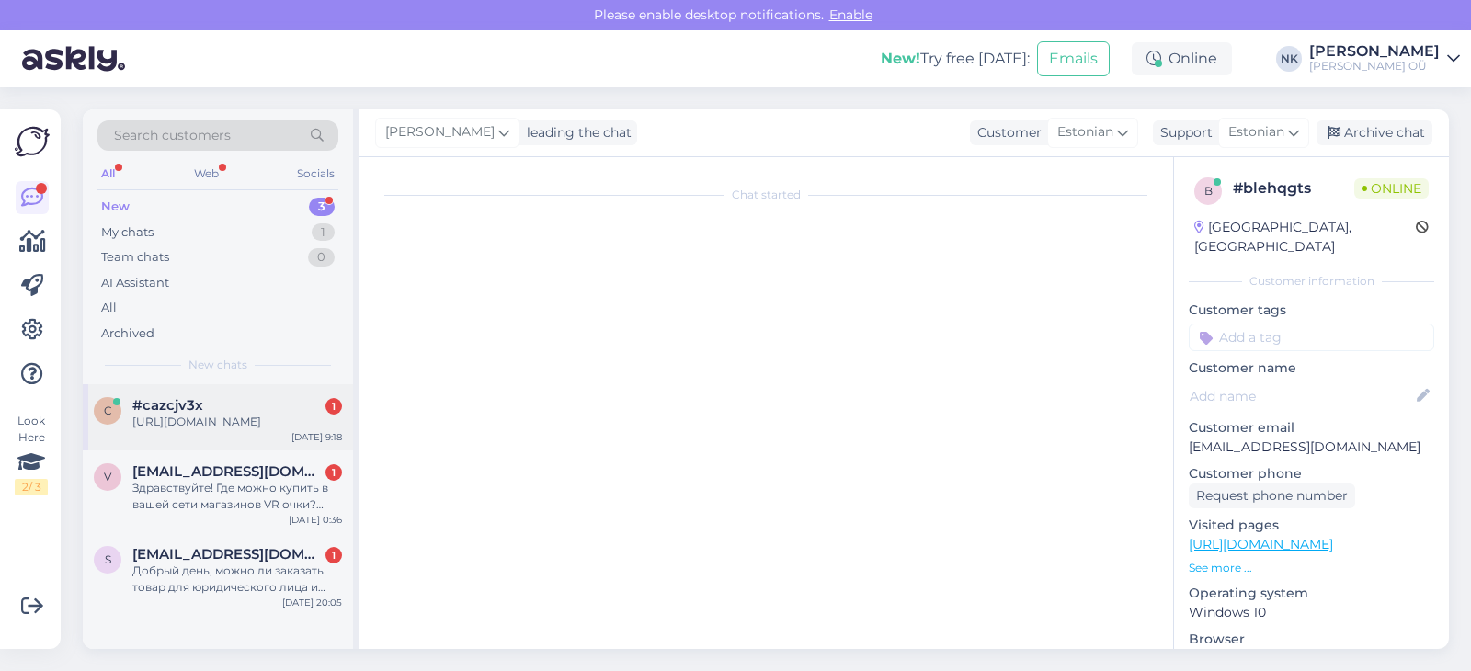
scroll to position [0, 0]
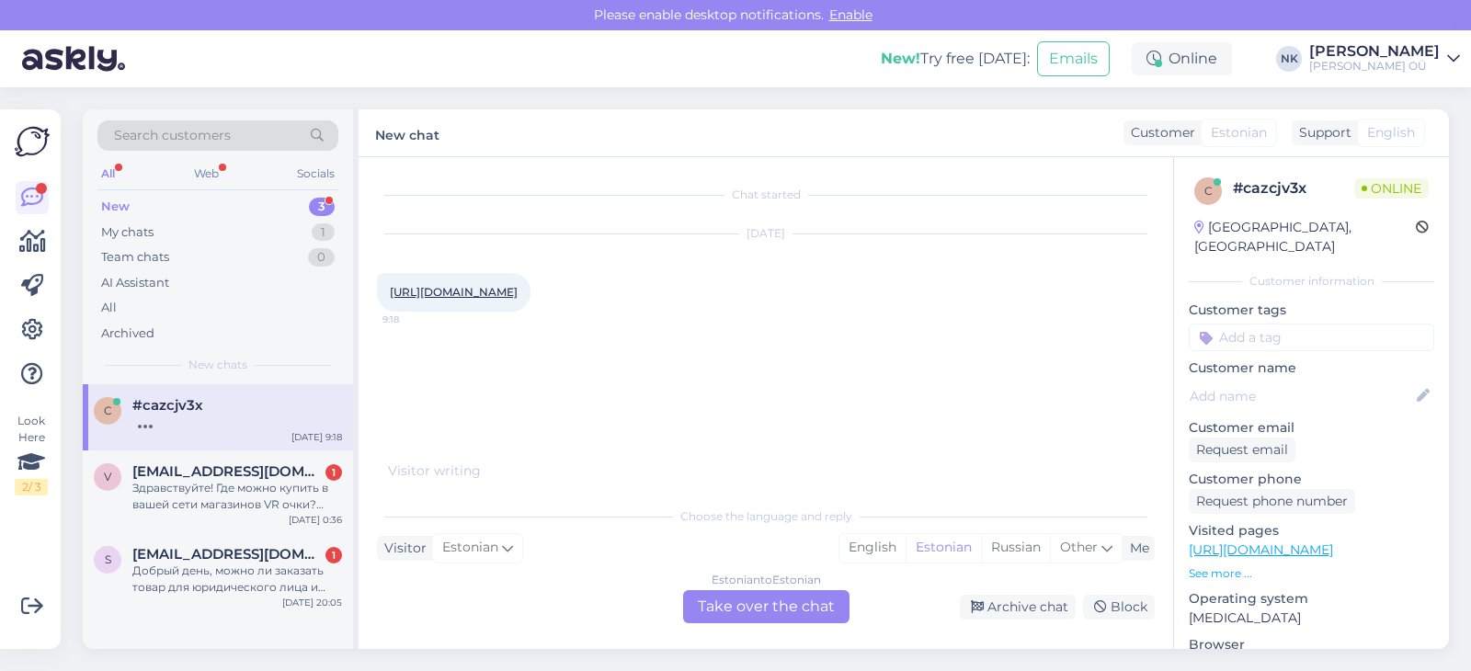
click at [740, 610] on div "Estonian to Estonian Take over the chat" at bounding box center [766, 606] width 166 height 33
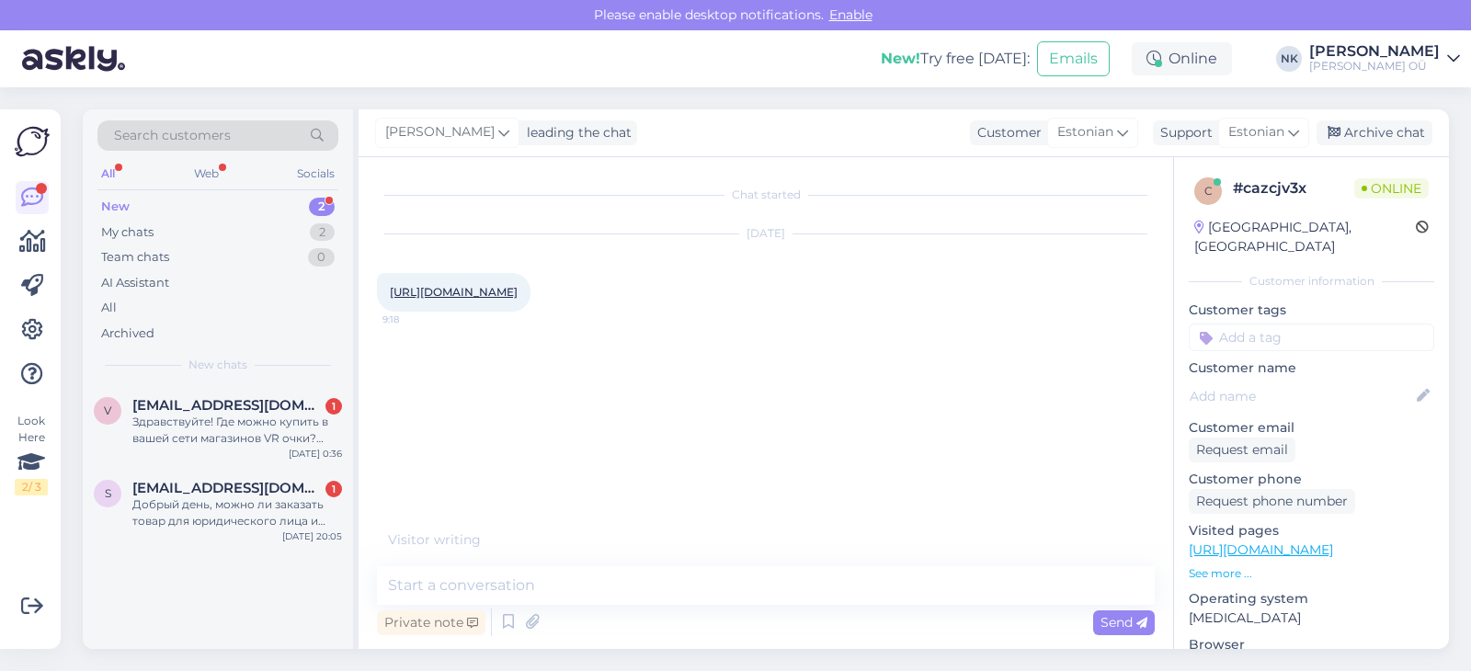
click at [518, 299] on link "[URL][DOMAIN_NAME]" at bounding box center [454, 292] width 128 height 14
click at [633, 600] on textarea at bounding box center [766, 585] width 778 height 39
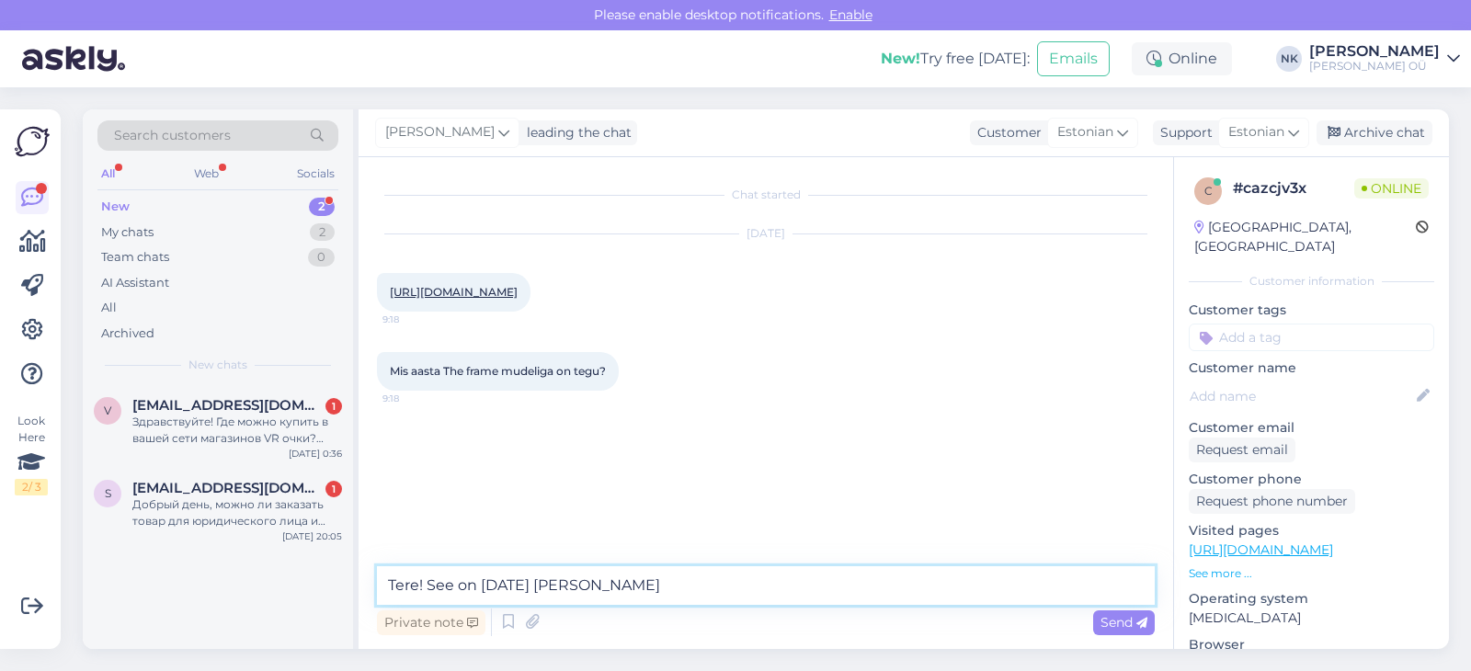
type textarea "Tere! See on [DATE] [PERSON_NAME]"
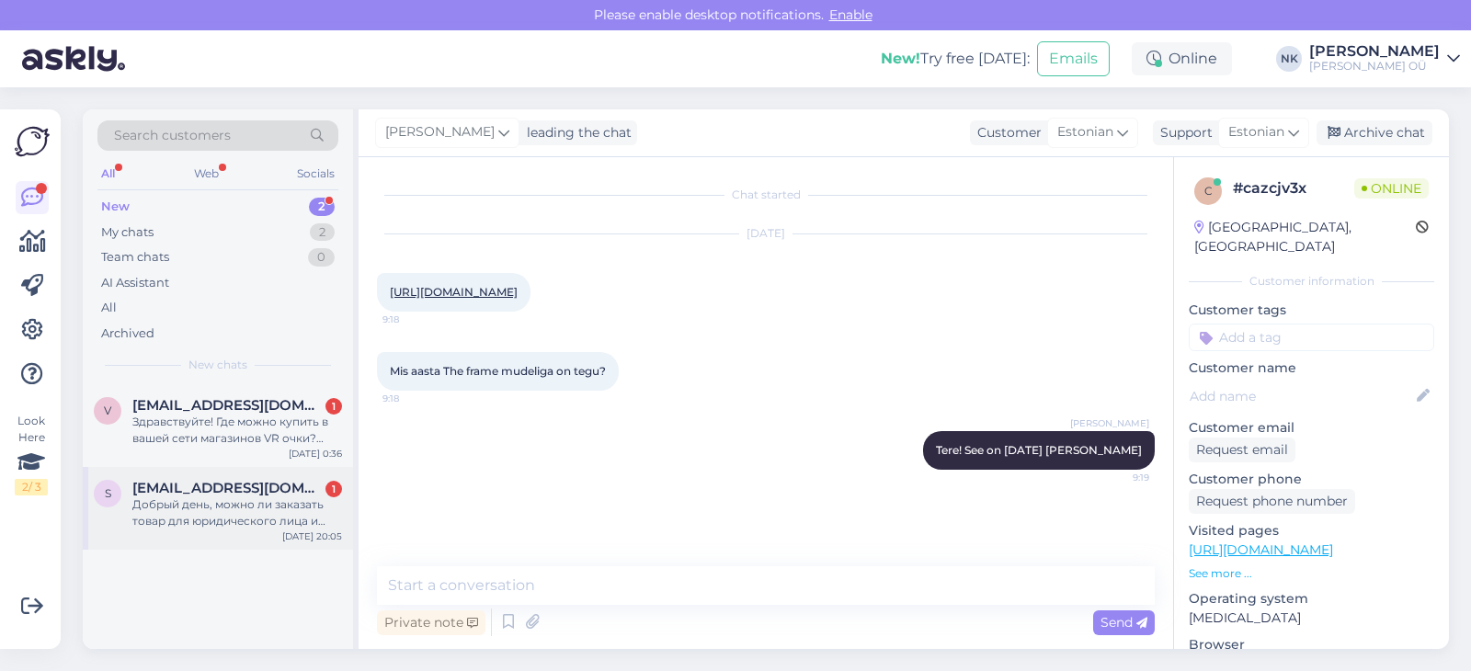
click at [234, 477] on div "s [EMAIL_ADDRESS][DOMAIN_NAME] 1 Добрый день, можно ли заказать товар для юриди…" at bounding box center [218, 508] width 270 height 83
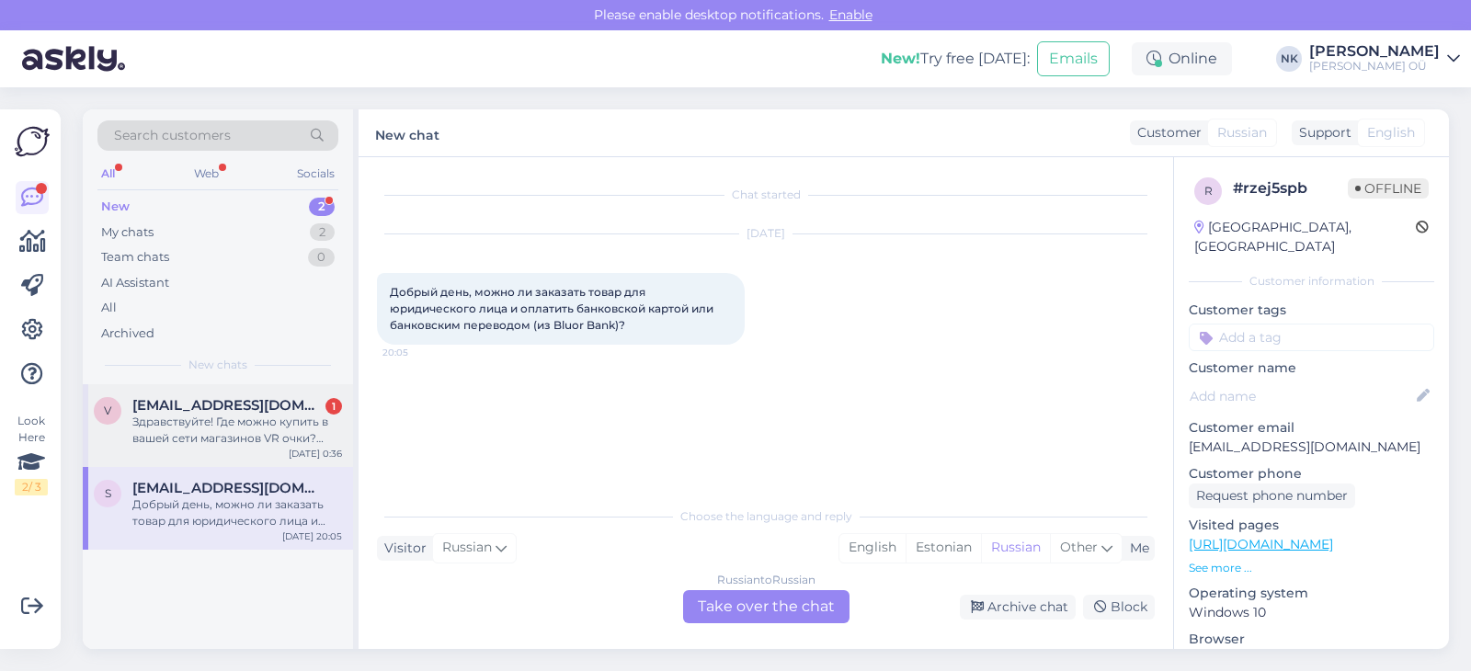
click at [237, 439] on div "Здравствуйте! Где можно купить в вашей сети магазинов VR очки? Благодарю за отв…" at bounding box center [237, 430] width 210 height 33
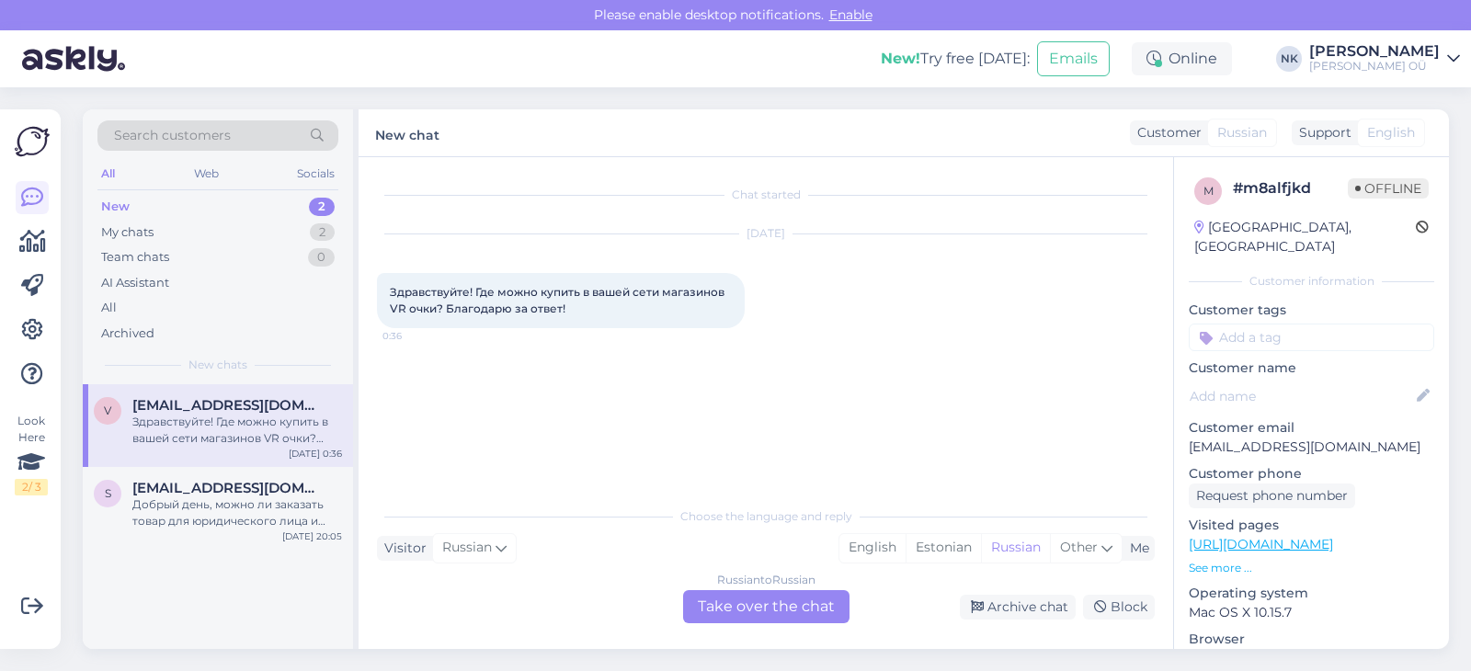
click at [729, 605] on div "Russian to Russian Take over the chat" at bounding box center [766, 606] width 166 height 33
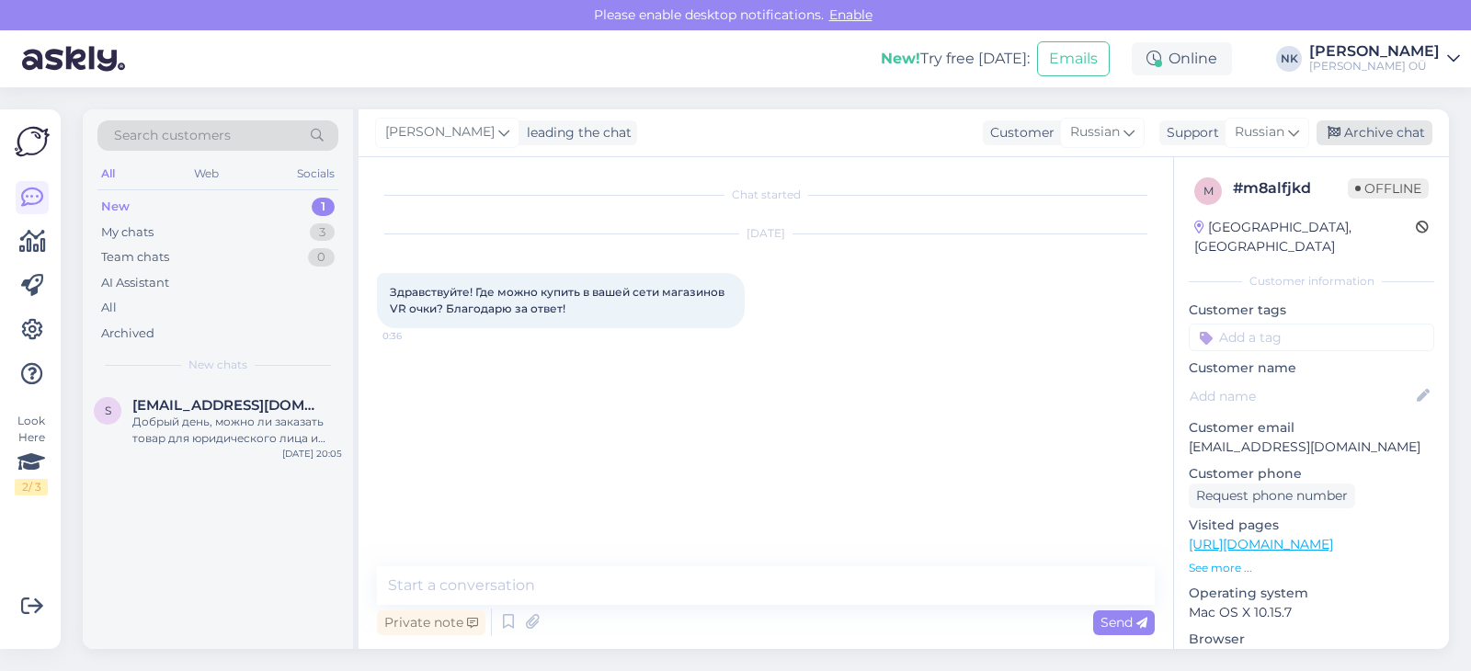
click at [1373, 136] on div "Archive chat" at bounding box center [1375, 132] width 116 height 25
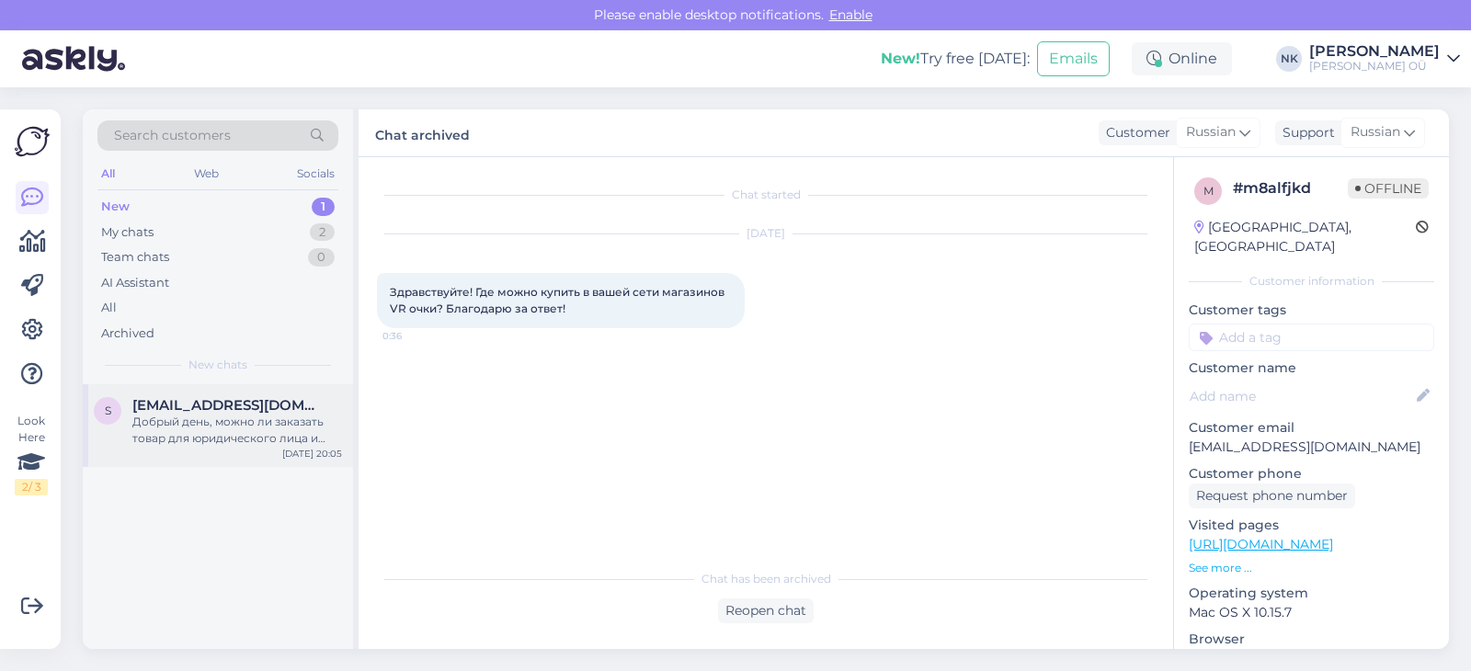
click at [303, 410] on span "[EMAIL_ADDRESS][DOMAIN_NAME]" at bounding box center [227, 405] width 191 height 17
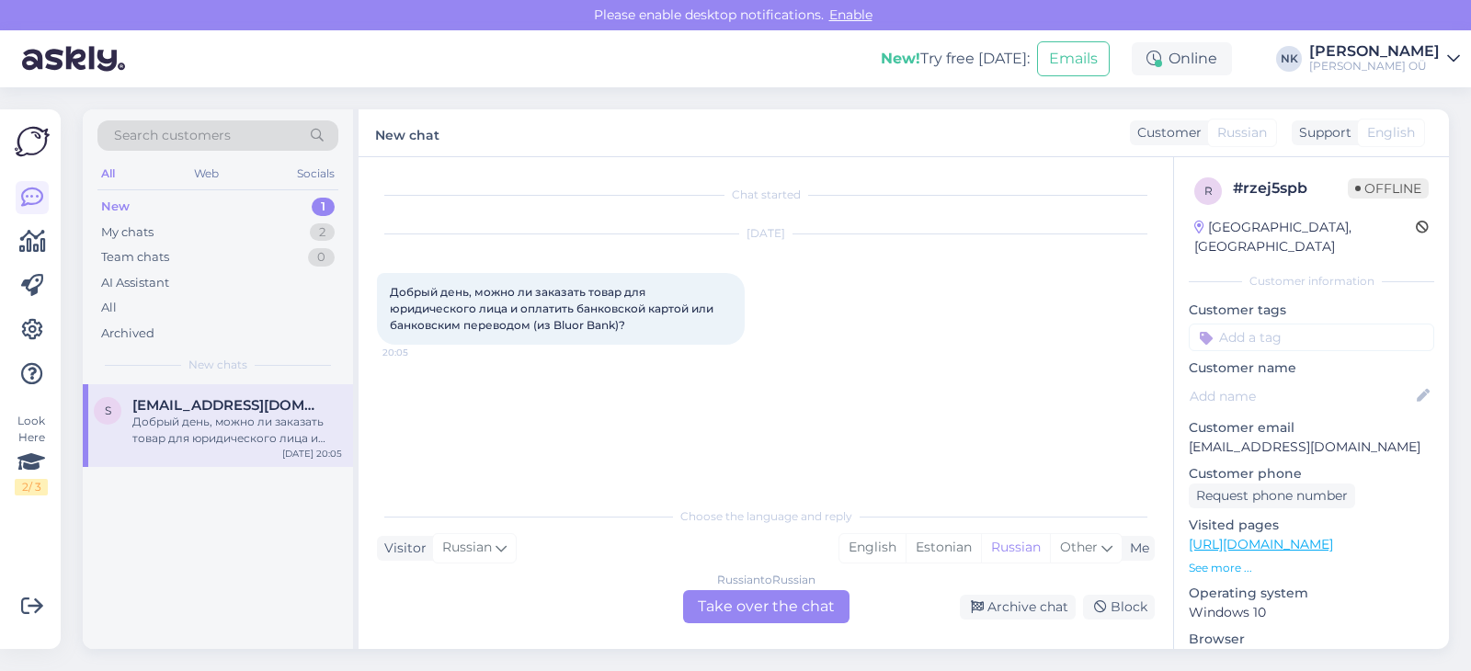
click at [776, 614] on div "Russian to Russian Take over the chat" at bounding box center [766, 606] width 166 height 33
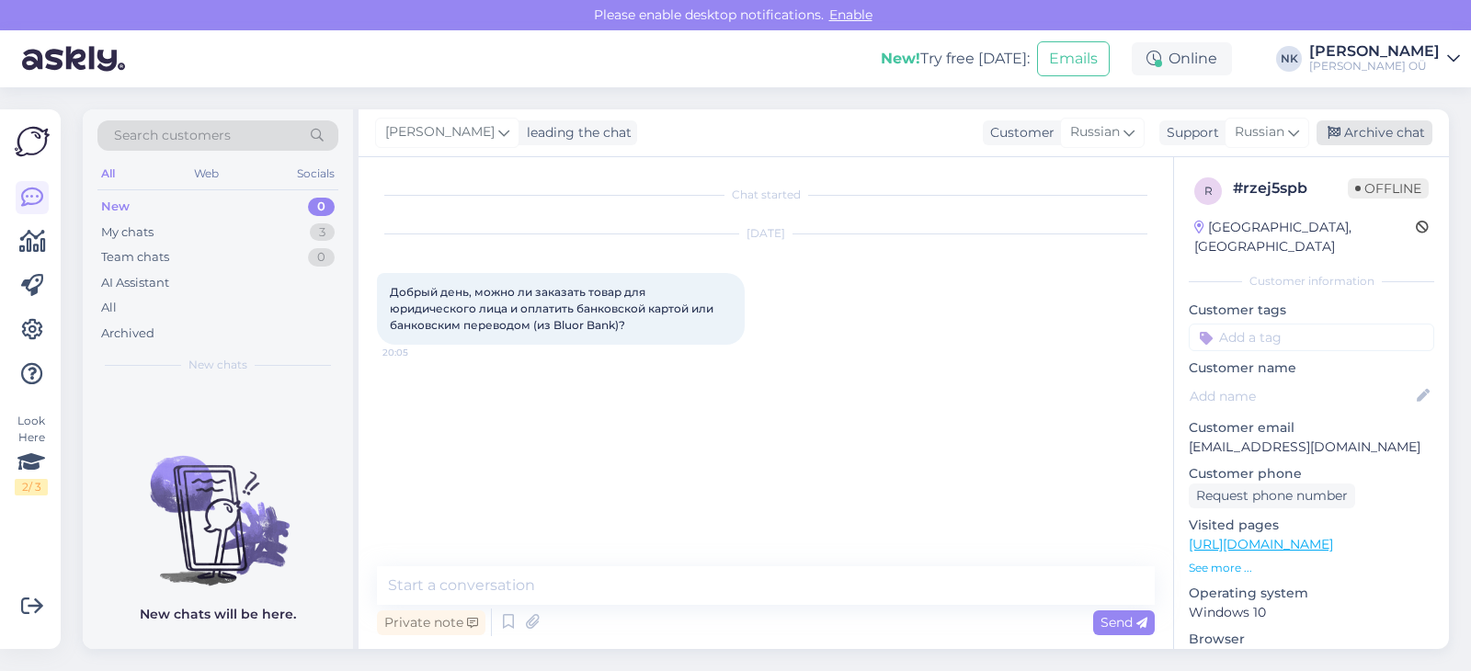
click at [1388, 143] on div "Archive chat" at bounding box center [1375, 132] width 116 height 25
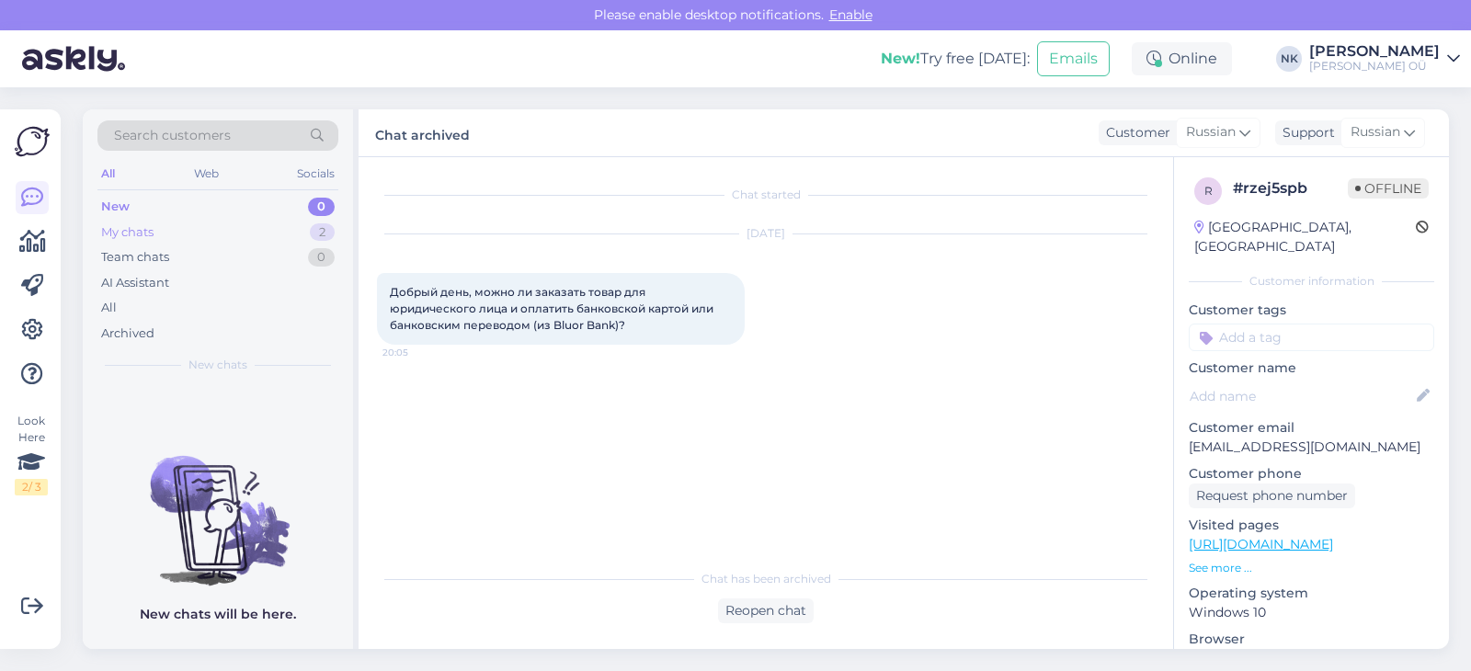
click at [325, 233] on div "2" at bounding box center [322, 232] width 25 height 18
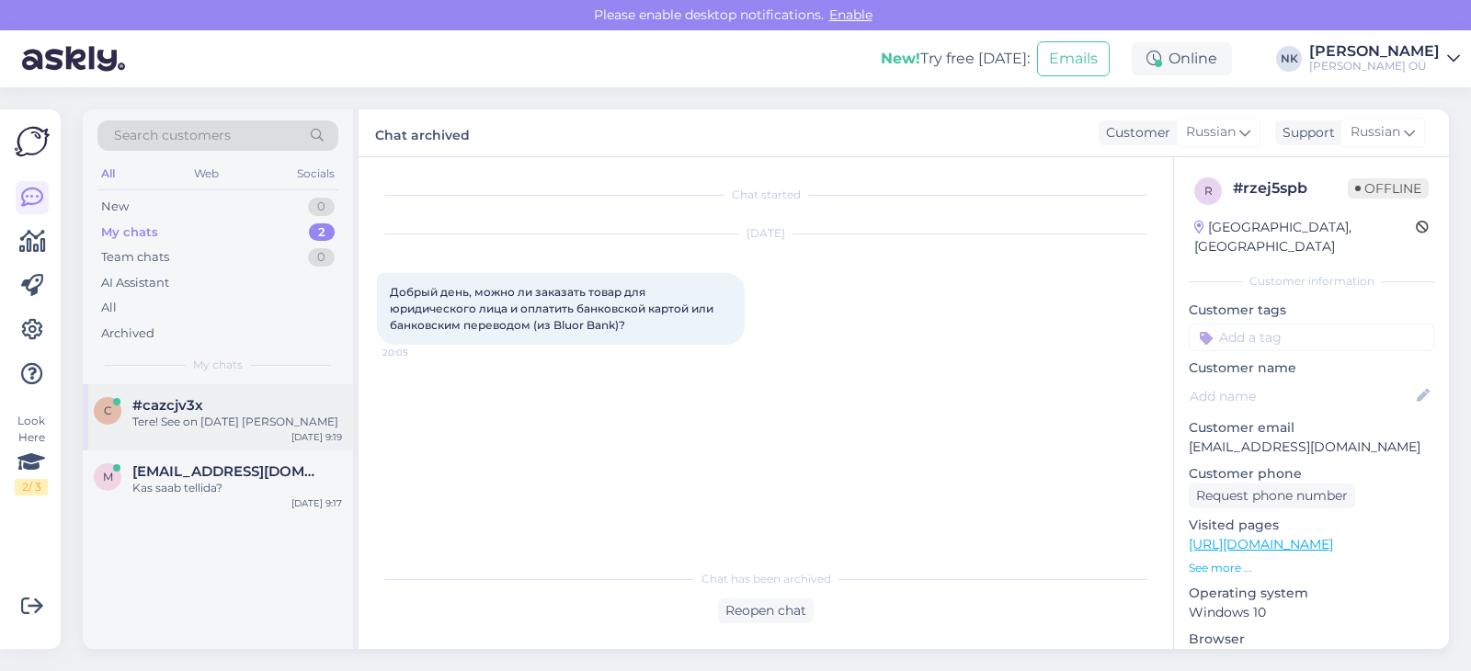
click at [242, 417] on div "Tere! See on [DATE] [PERSON_NAME]" at bounding box center [237, 422] width 210 height 17
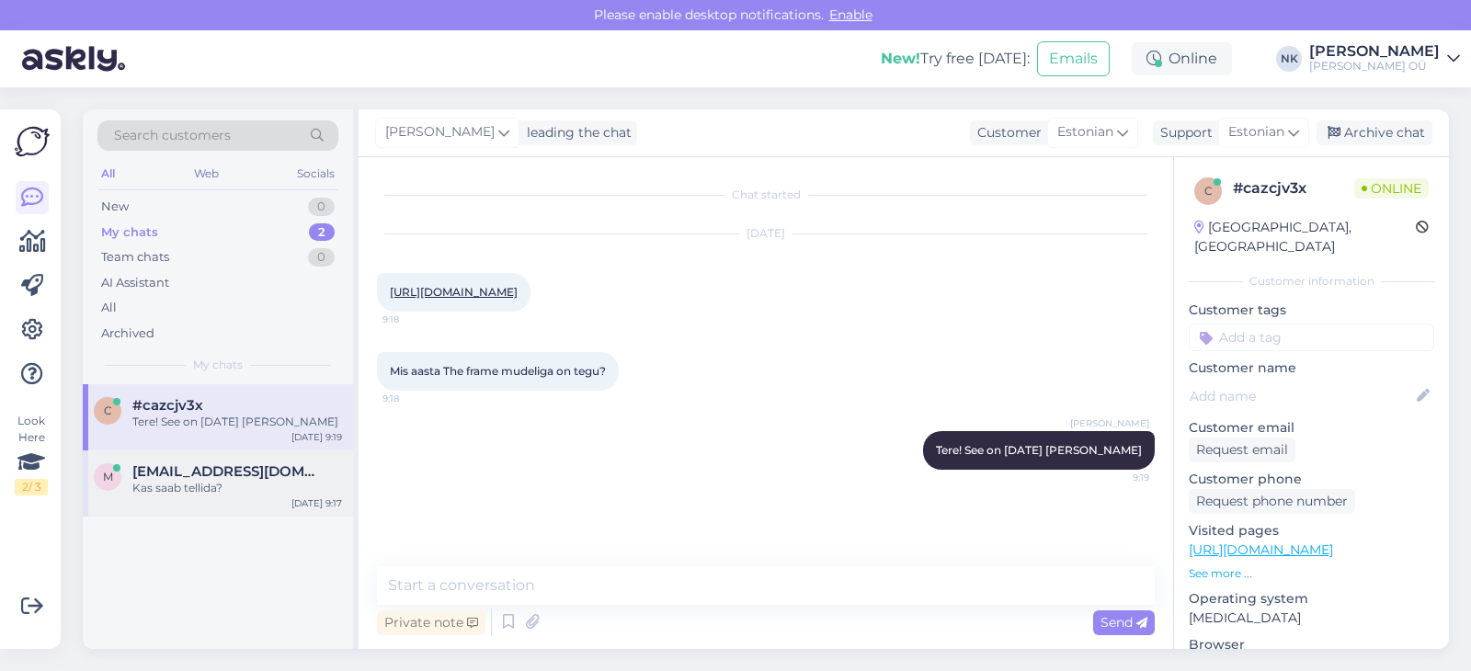
click at [171, 476] on span "[EMAIL_ADDRESS][DOMAIN_NAME]" at bounding box center [227, 471] width 191 height 17
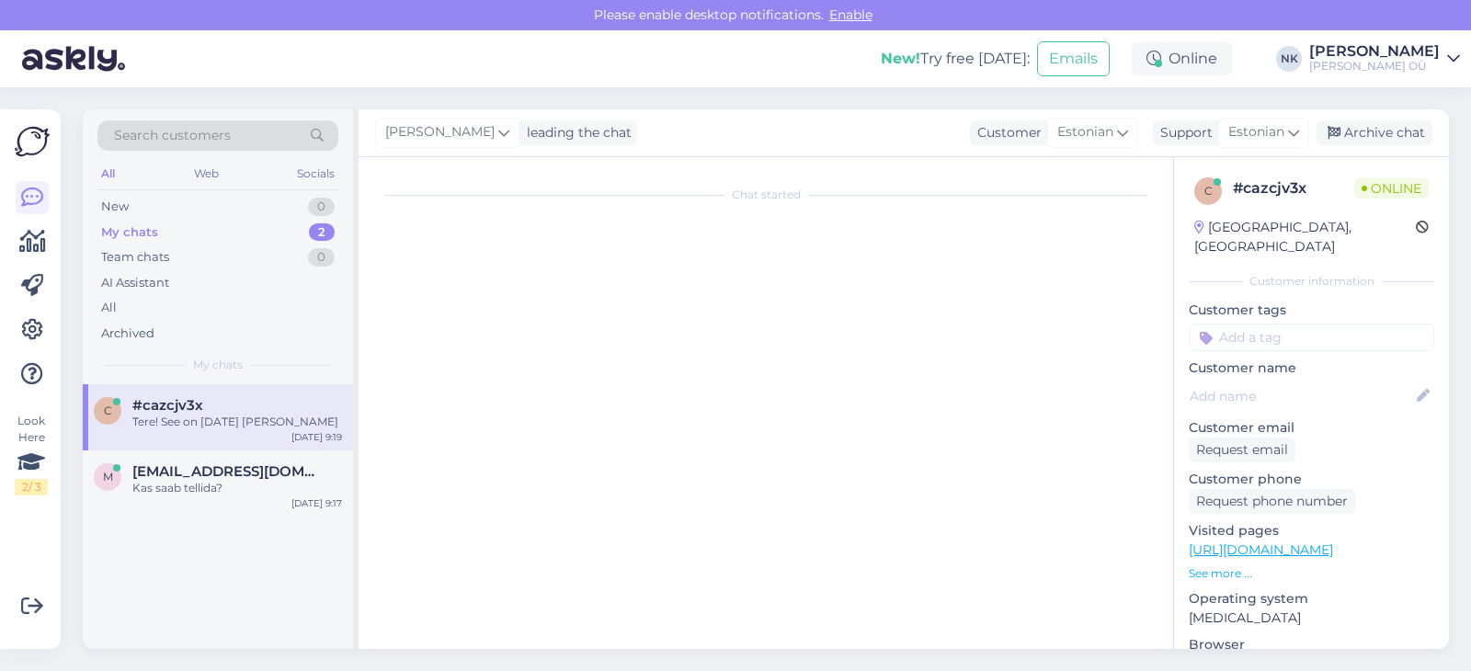
scroll to position [731, 0]
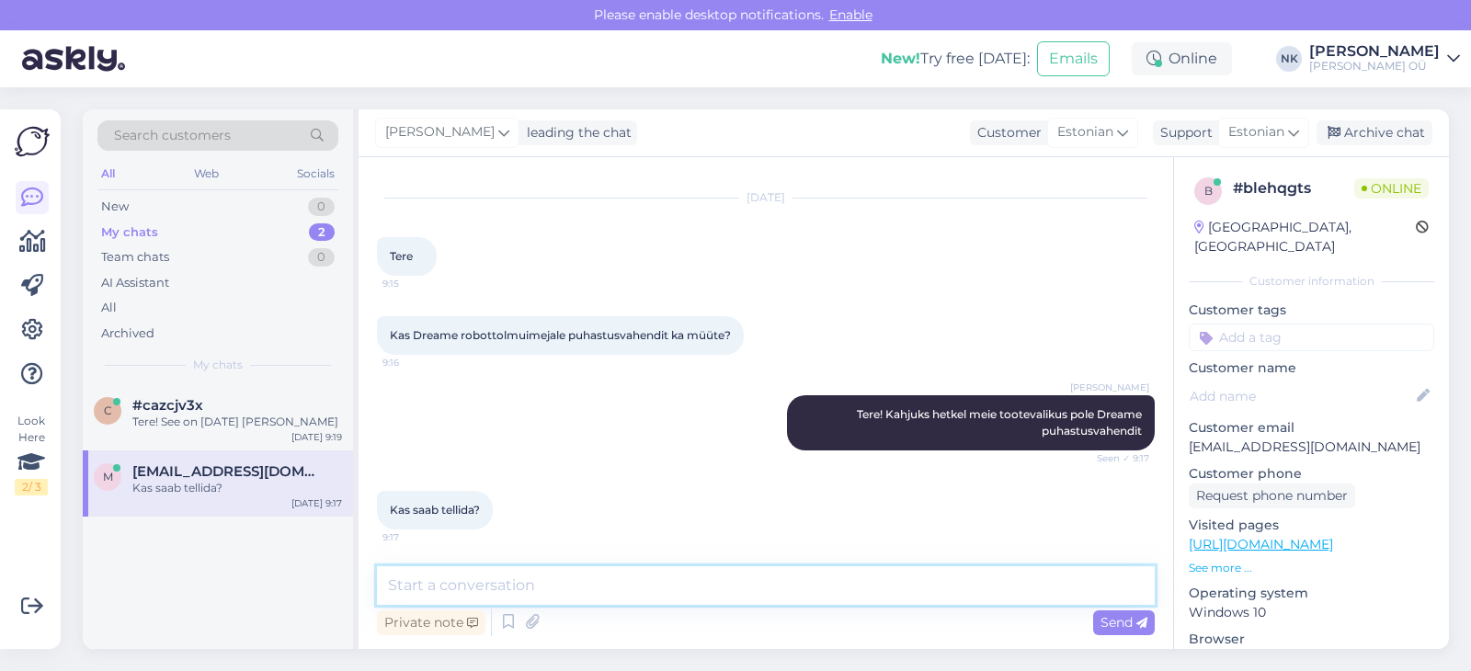
click at [721, 591] on textarea at bounding box center [766, 585] width 778 height 39
type textarea "Ei, kahjuks meie poes [PERSON_NAME] müüda, kuid see puhastusvahend on müügil [P…"
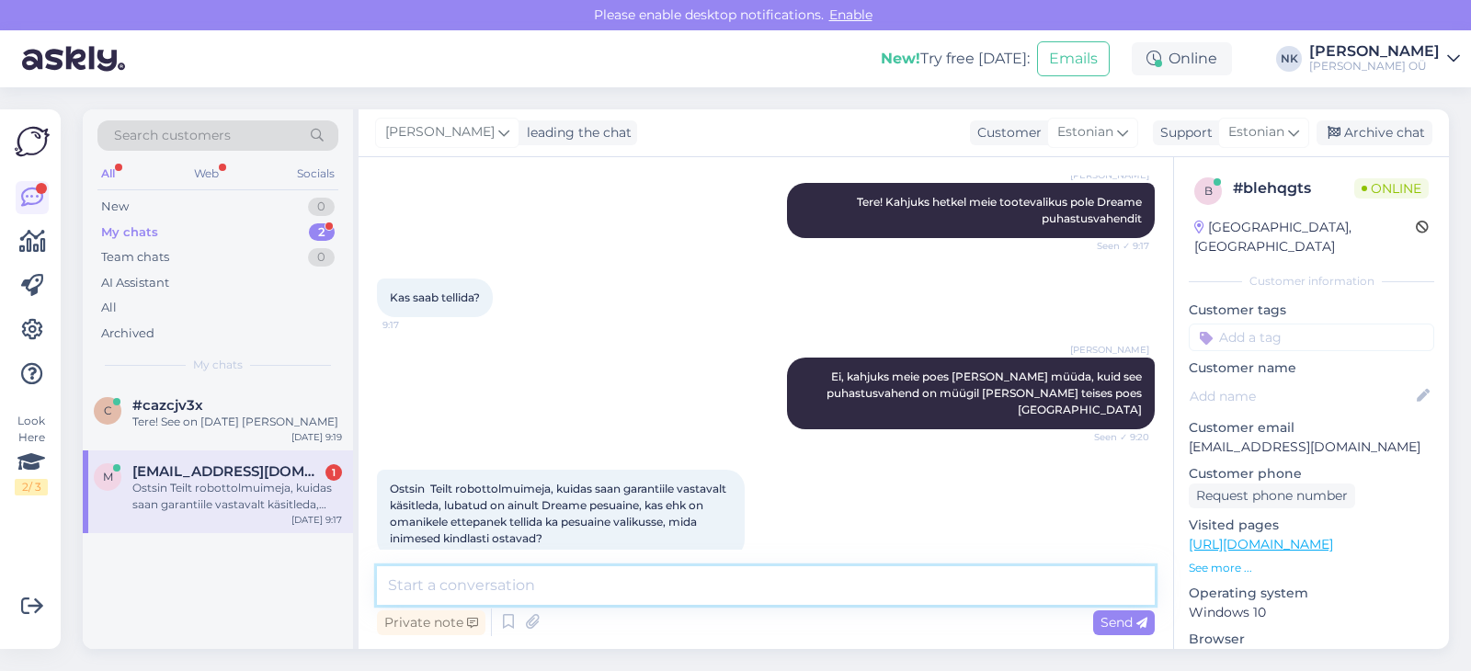
scroll to position [954, 0]
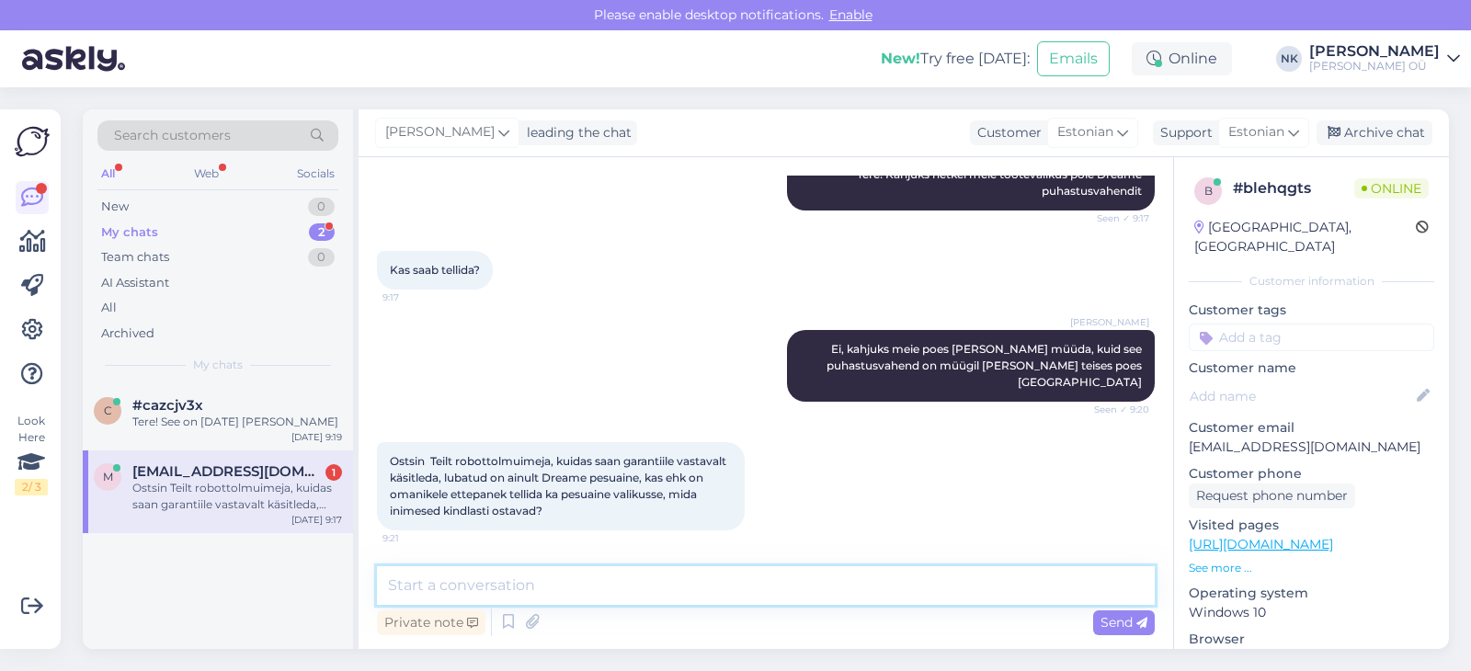
click at [520, 582] on textarea at bounding box center [766, 585] width 778 height 39
click at [642, 562] on div "Chat started [DATE] Tere, Kas on võimalik tellida lisaks piimanõu? 241087909 [P…" at bounding box center [766, 403] width 815 height 492
click at [632, 573] on textarea at bounding box center [766, 585] width 778 height 39
click at [558, 575] on textarea at bounding box center [766, 585] width 778 height 39
click at [543, 579] on textarea at bounding box center [766, 585] width 778 height 39
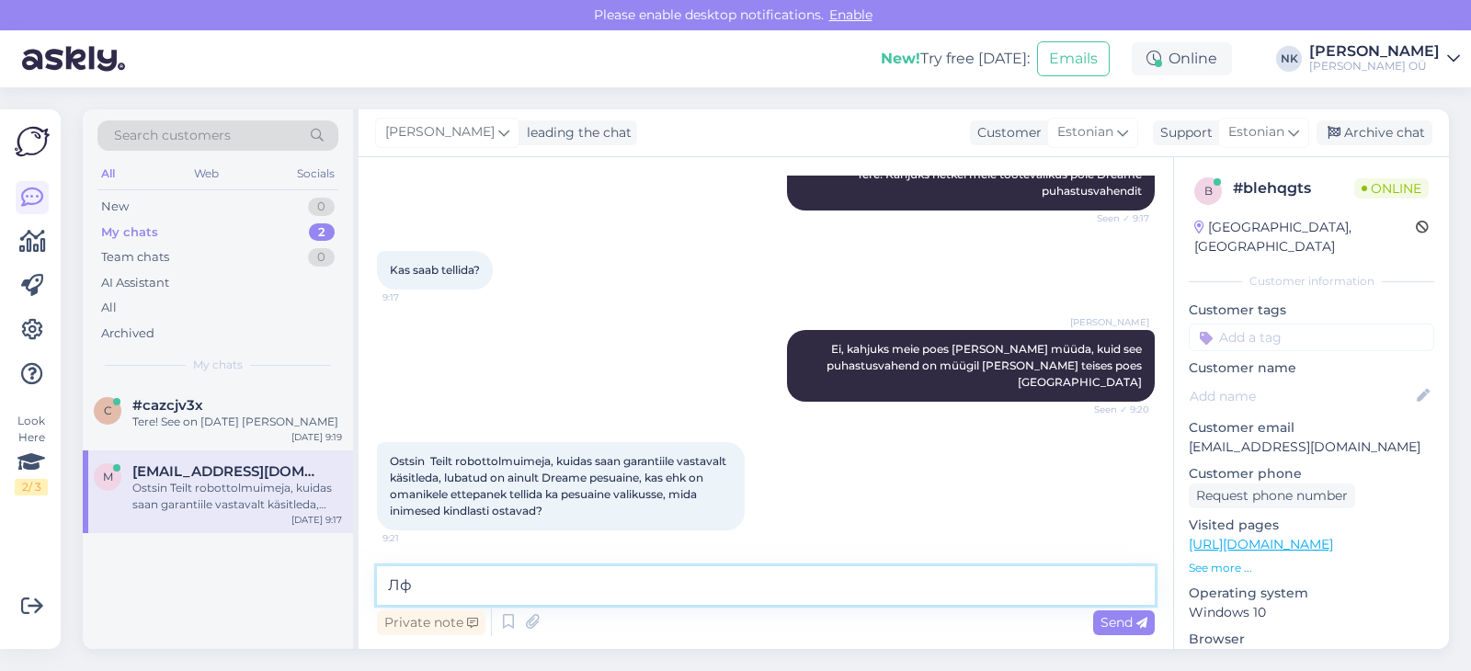
type textarea "[PERSON_NAME]"
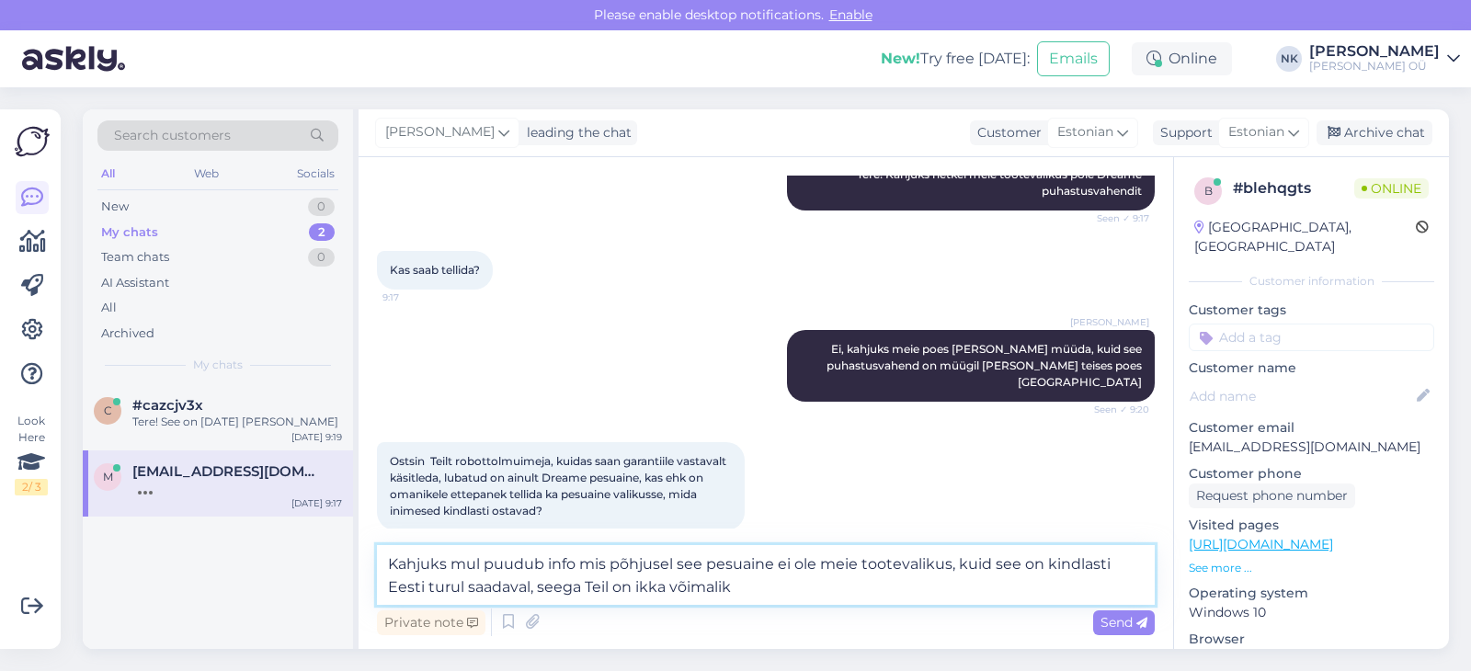
scroll to position [1055, 0]
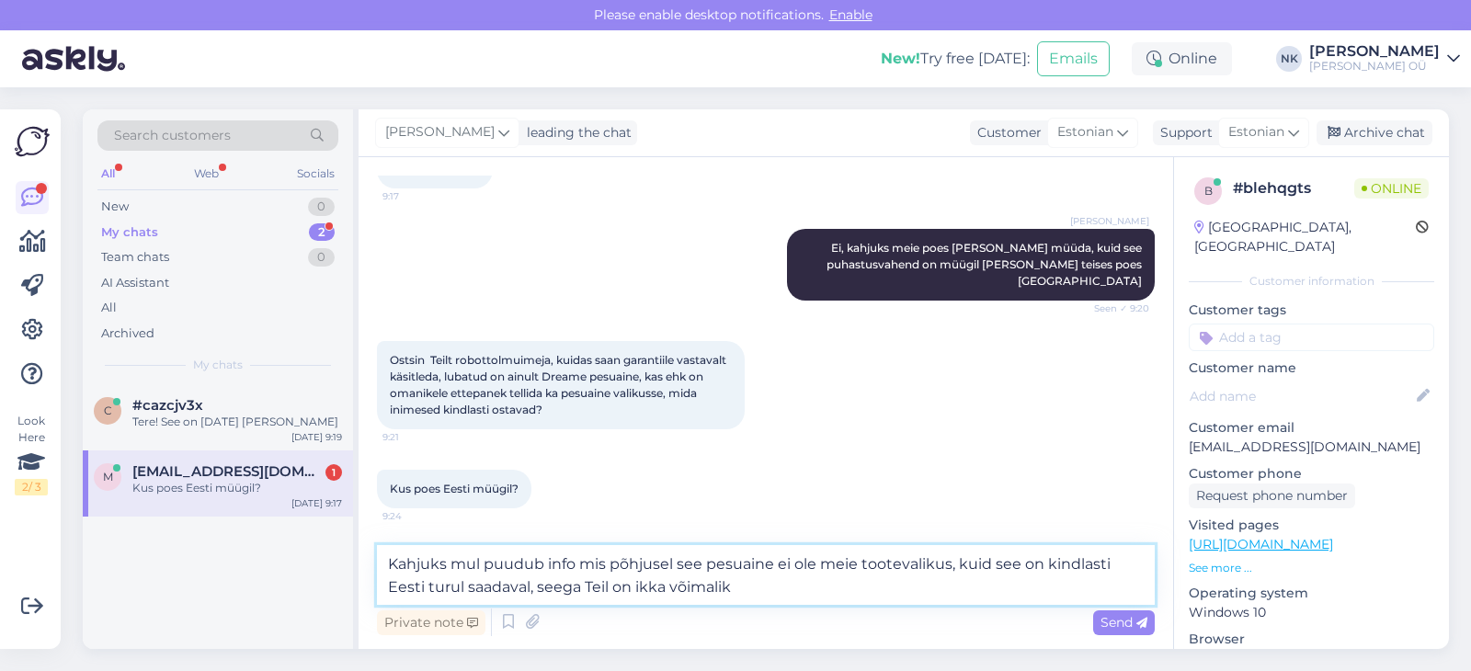
drag, startPoint x: 758, startPoint y: 587, endPoint x: 530, endPoint y: 588, distance: 228.0
click at [530, 588] on textarea "Kahjuks mul puudub info mis põhjusel see pesuaine ei ole meie tootevalikus, kui…" at bounding box center [766, 575] width 778 height 60
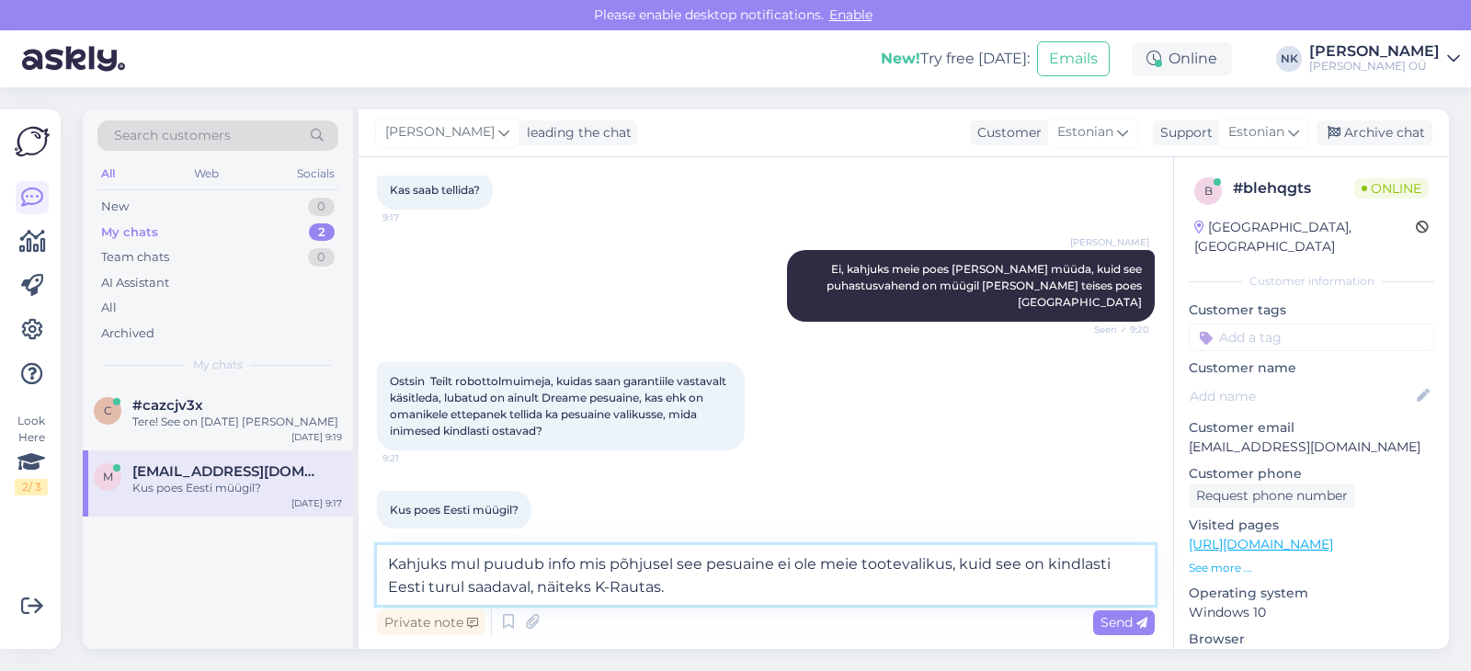
type textarea "Kahjuks mul puudub info mis põhjusel see pesuaine ei ole meie tootevalikus, kui…"
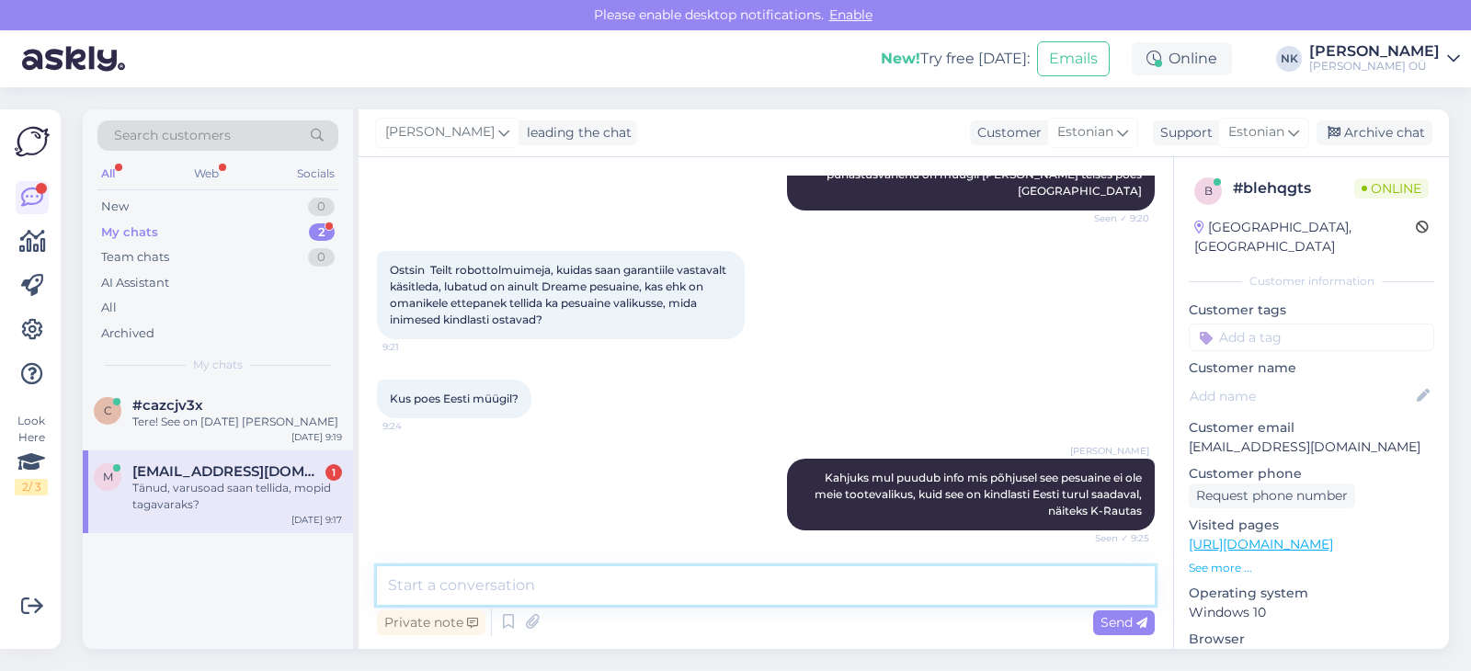
scroll to position [1225, 0]
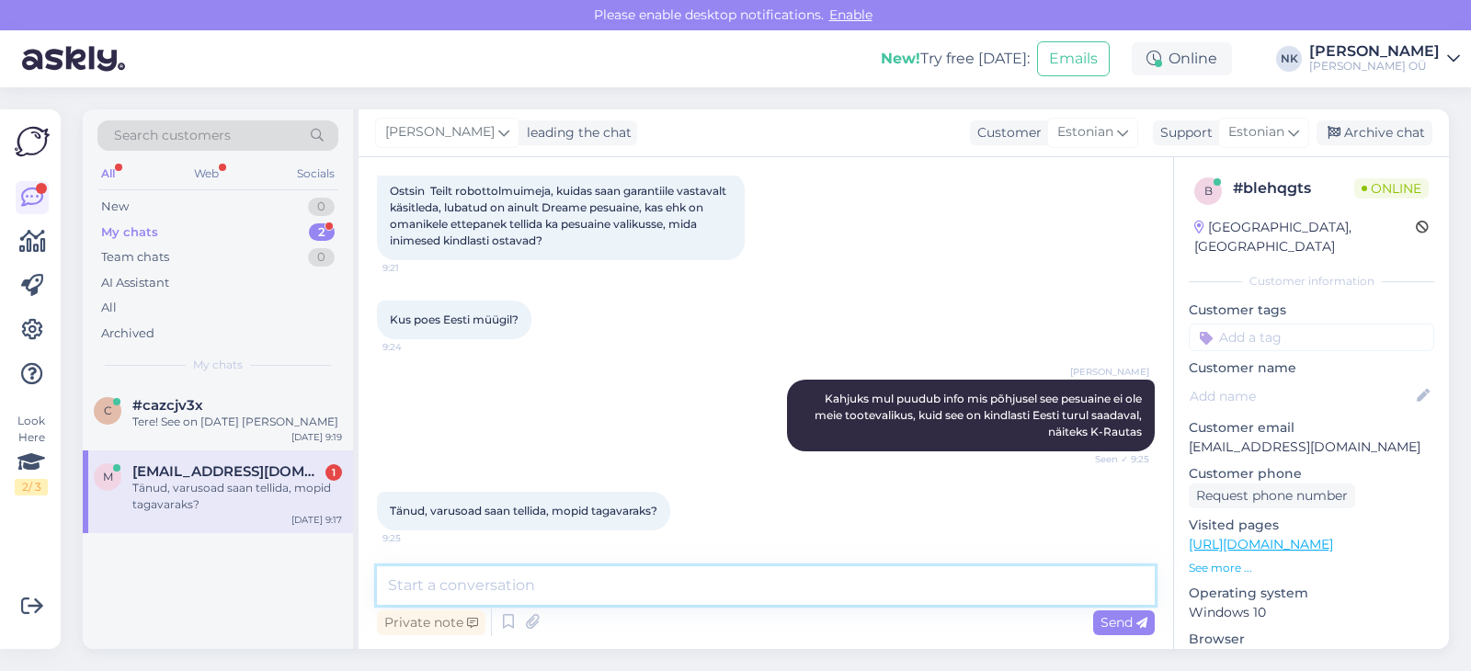
click at [567, 593] on textarea at bounding box center [766, 585] width 778 height 39
click at [633, 496] on div "Tänud, varusoad saan tellida, mopid tagavaraks? 9:25" at bounding box center [523, 511] width 293 height 39
click at [596, 581] on textarea at bounding box center [766, 585] width 778 height 39
click at [1281, 536] on link "[URL][DOMAIN_NAME]" at bounding box center [1261, 544] width 144 height 17
click at [471, 592] on textarea "V" at bounding box center [766, 585] width 778 height 39
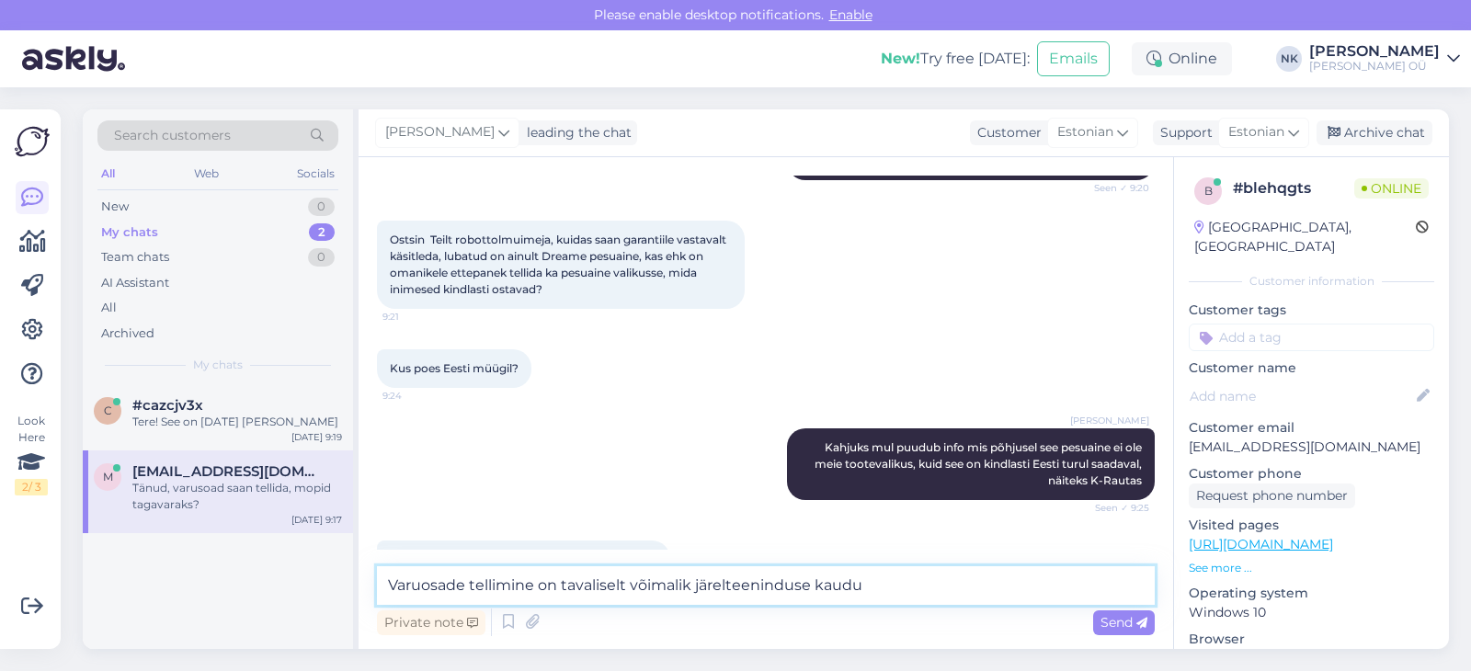
scroll to position [1004, 0]
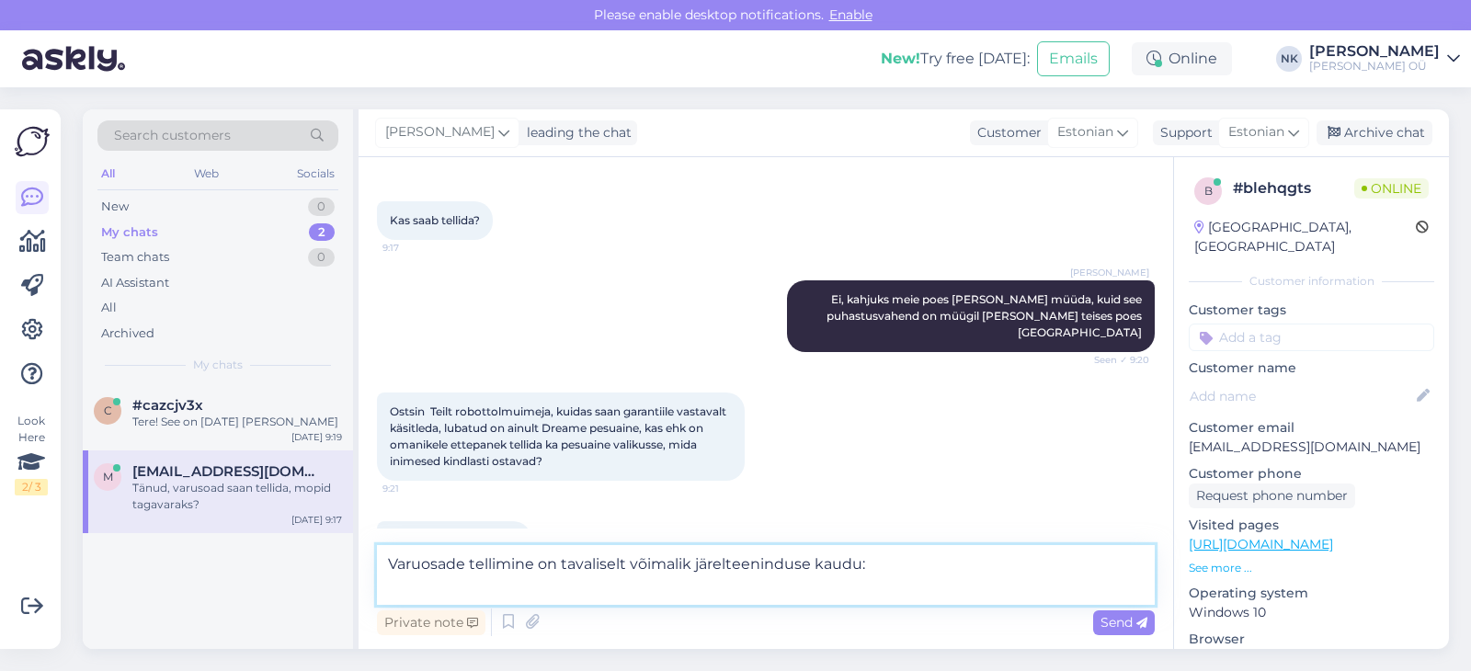
paste textarea "TSC volitatud hoolduskeskus [STREET_ADDRESS] (Äripind 4) Tööaeg: E-R 9:00-18 e-…"
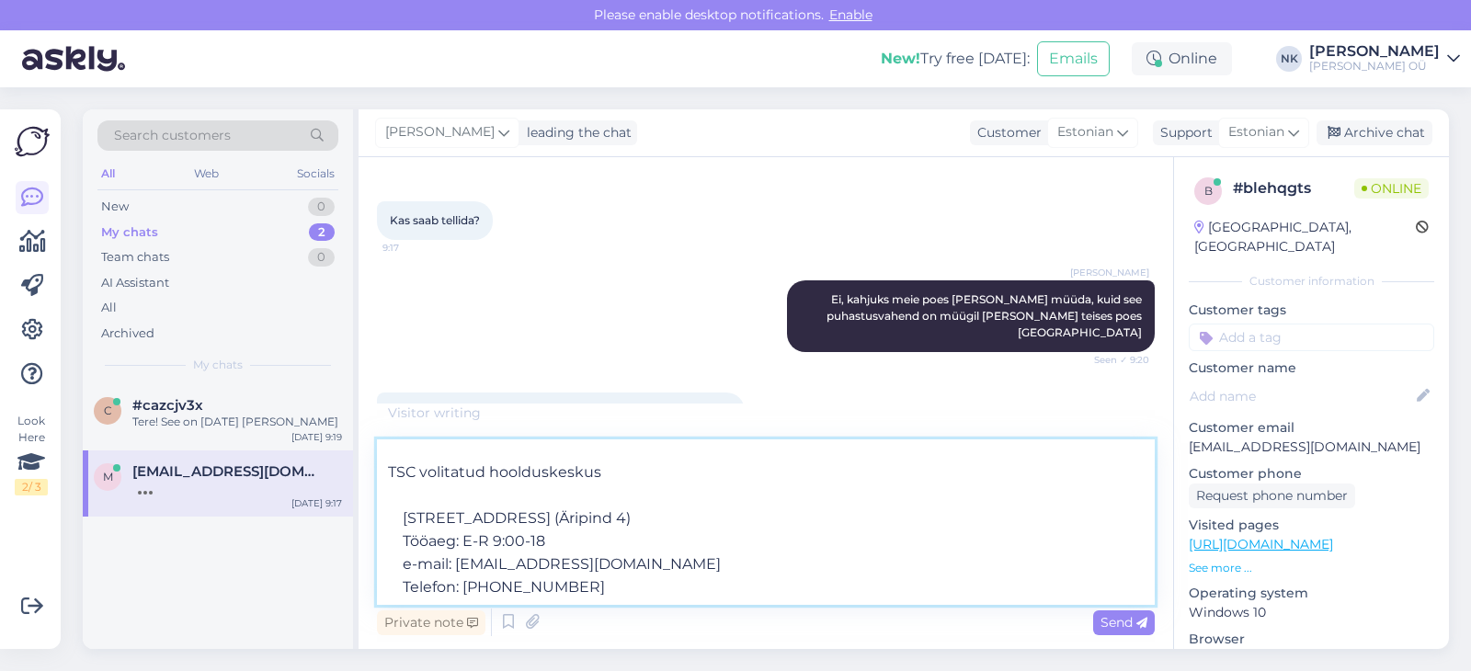
scroll to position [0, 0]
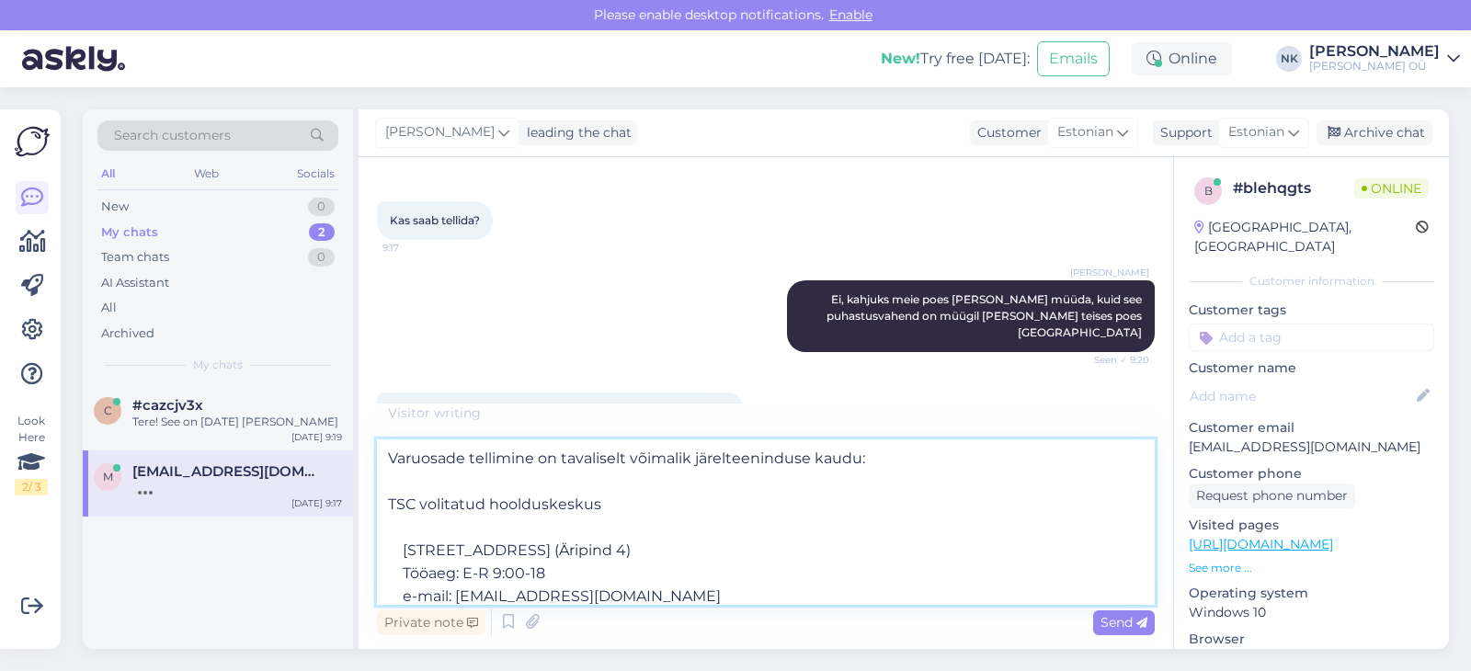
click at [428, 522] on textarea "Varuosade tellimine on tavaliselt võimalik järelteeninduse kaudu: TSC volitatud…" at bounding box center [766, 521] width 778 height 165
click at [564, 478] on textarea "Varuosade tellimine on tavaliselt võimalik järelteeninduse kaudu: TSC volitatud…" at bounding box center [766, 521] width 778 height 165
click at [898, 457] on textarea "Varuosade tellimine on tavaliselt võimalik järelteeninduse kaudu: TSC volitatud…" at bounding box center [766, 521] width 778 height 165
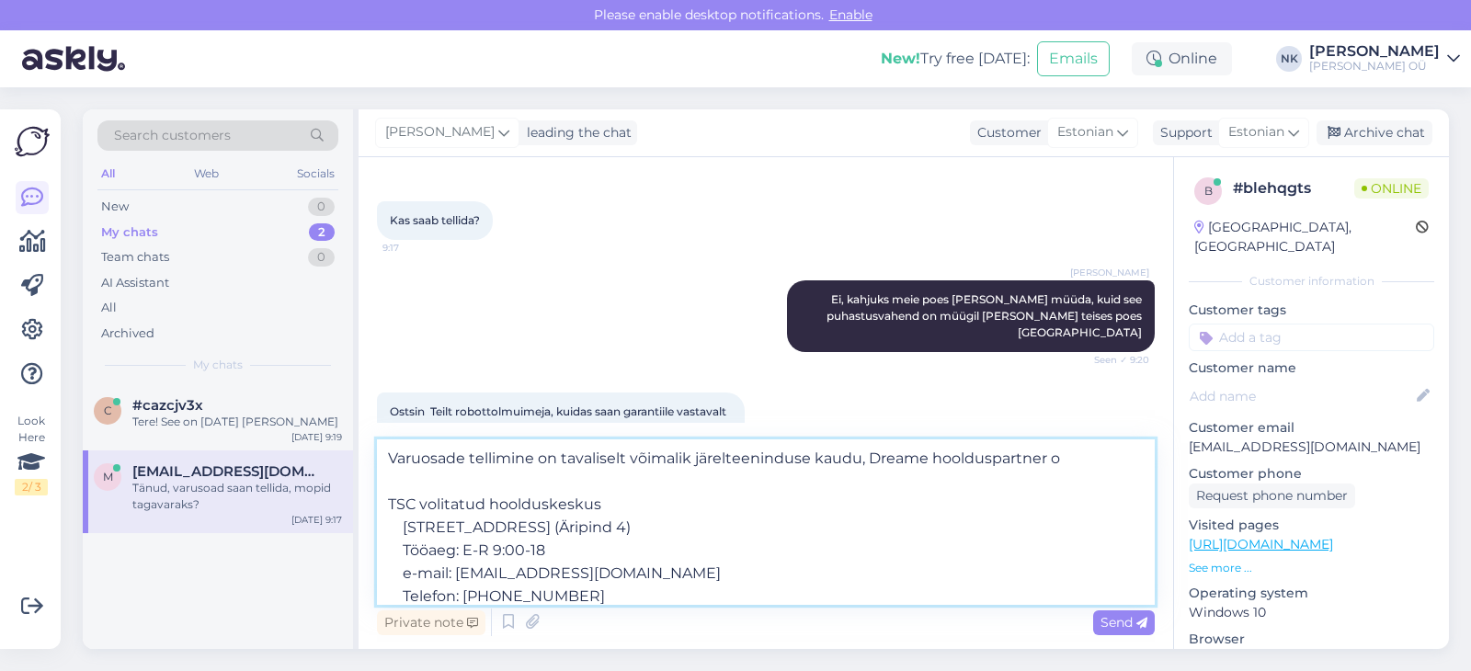
type textarea "Varuosade tellimine on tavaliselt võimalik järelteeninduse kaudu, Dreame hooldu…"
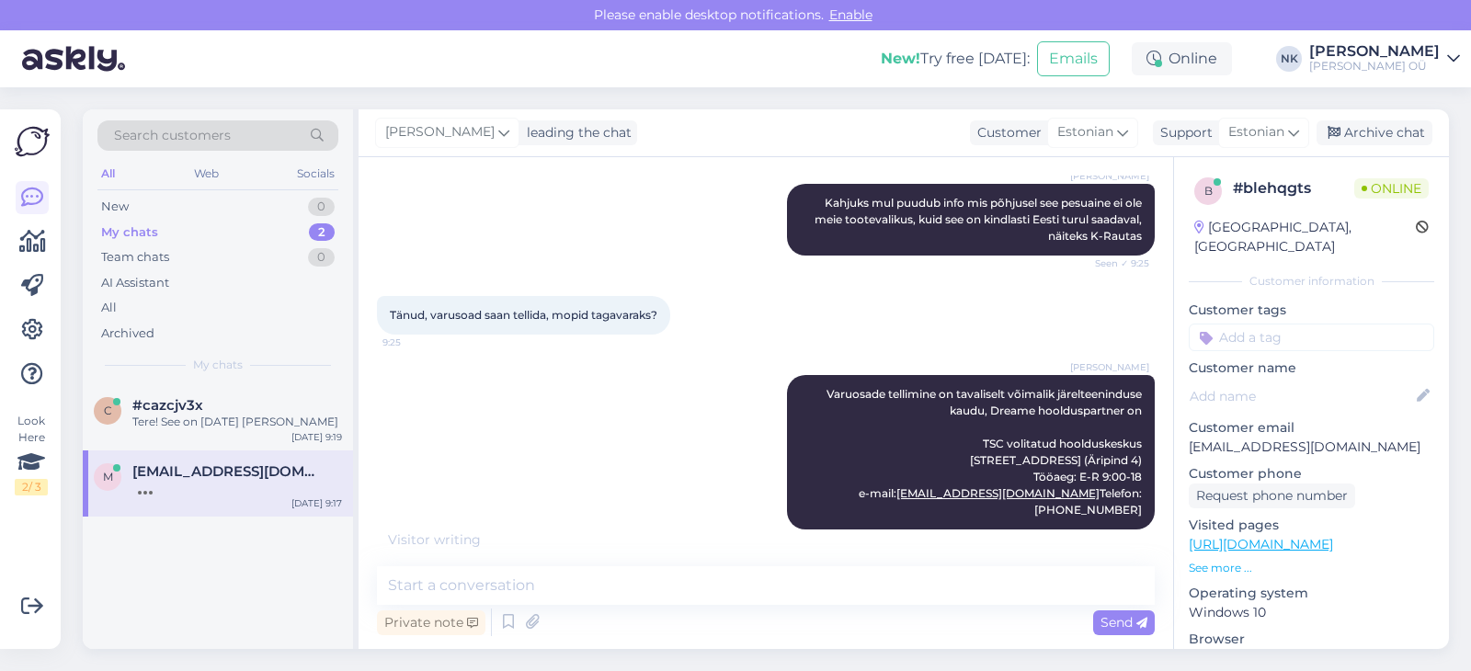
scroll to position [1515, 0]
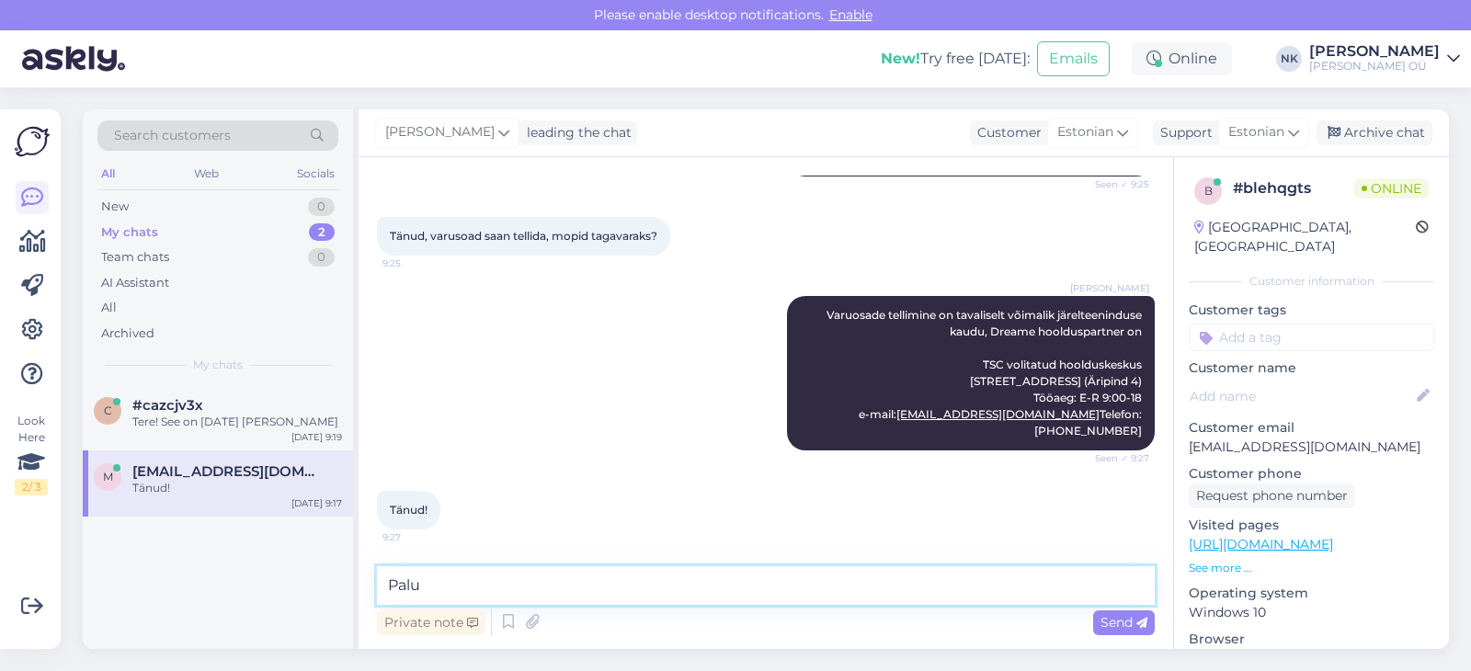
type textarea "Palun"
